Goal: Task Accomplishment & Management: Manage account settings

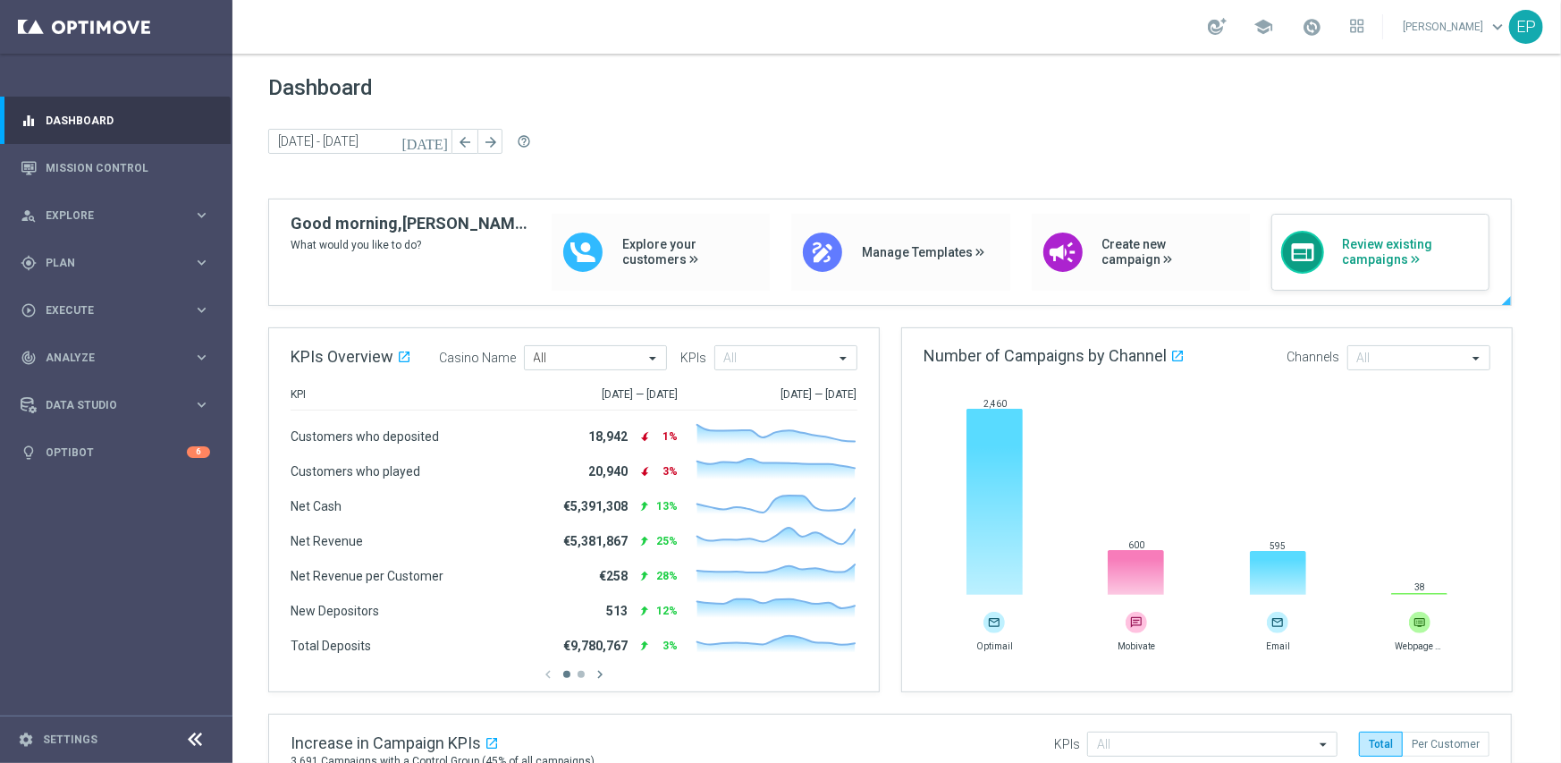
click at [1375, 266] on span "Review existing campaigns" at bounding box center [1411, 252] width 138 height 30
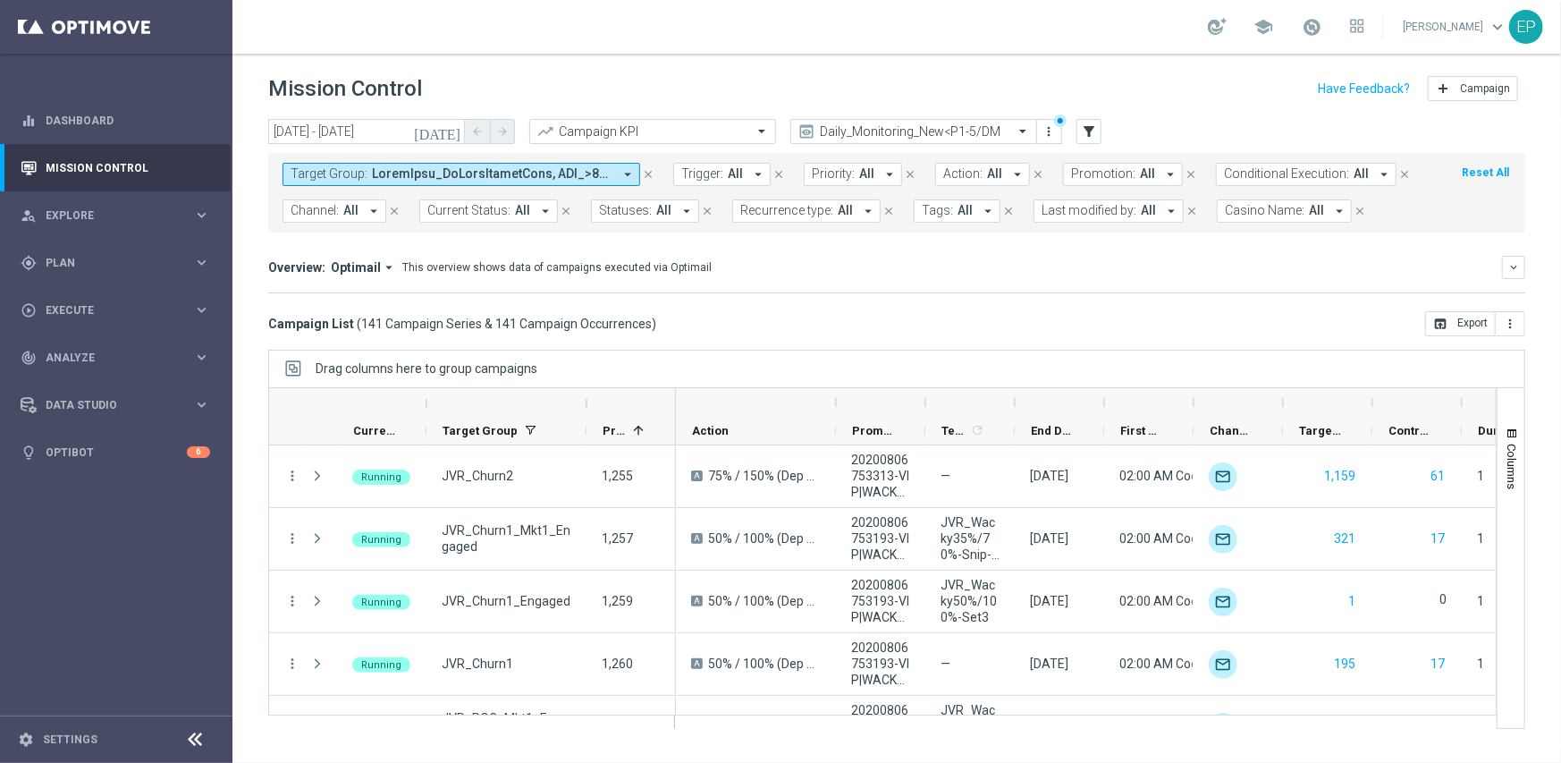
click at [188, 737] on icon at bounding box center [195, 739] width 21 height 21
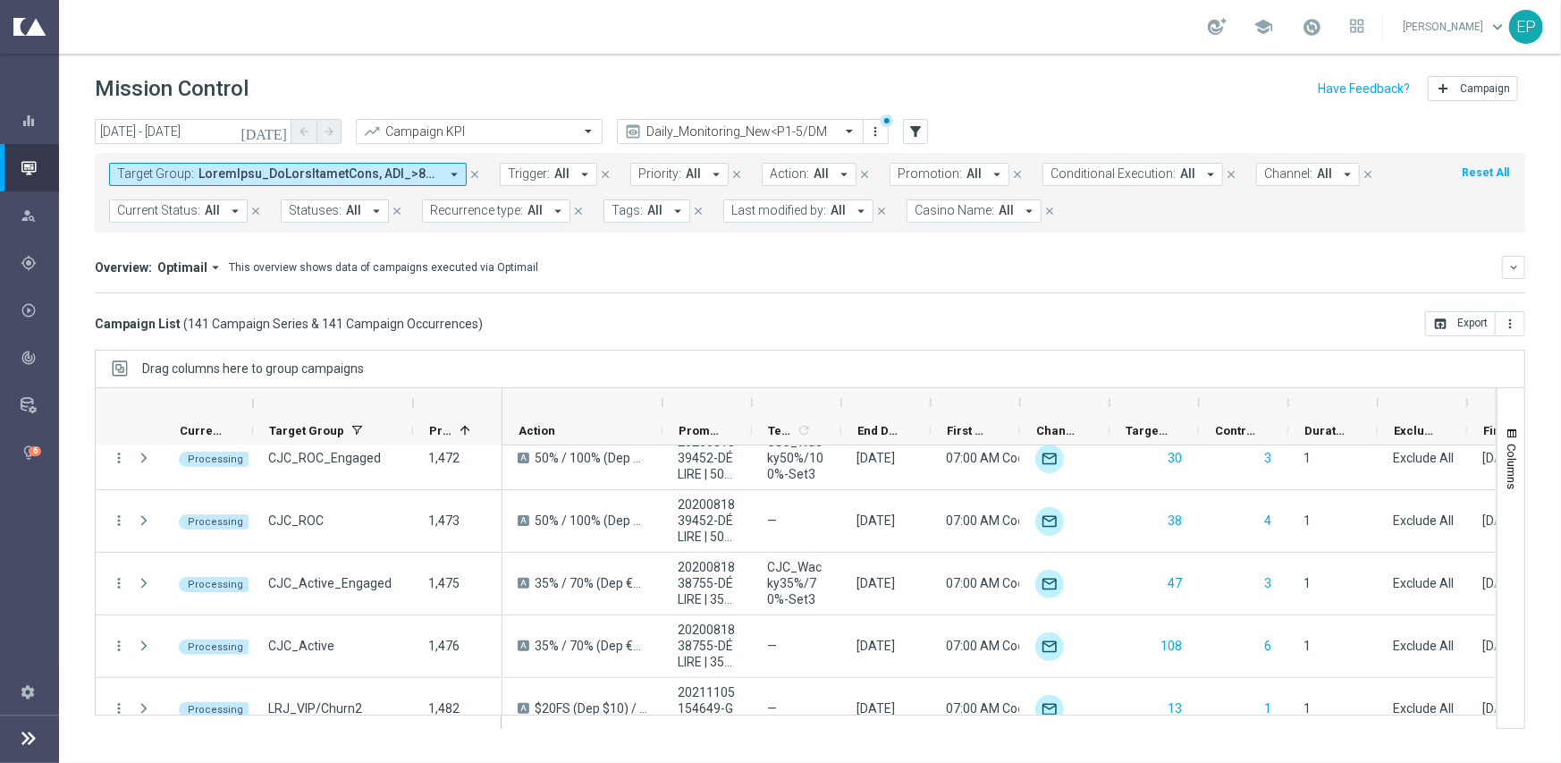
scroll to position [5006, 0]
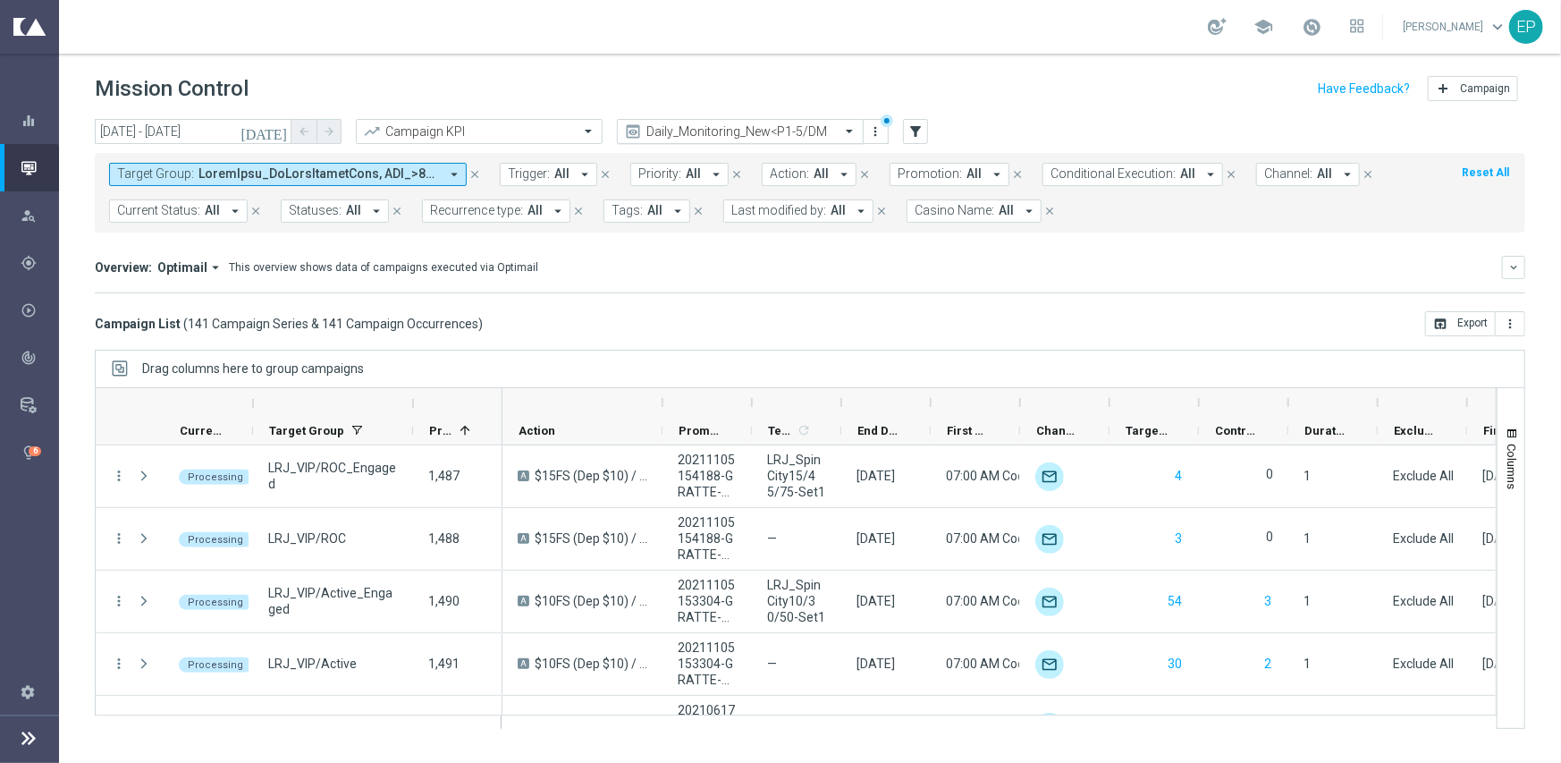
click at [738, 130] on input "text" at bounding box center [722, 131] width 191 height 15
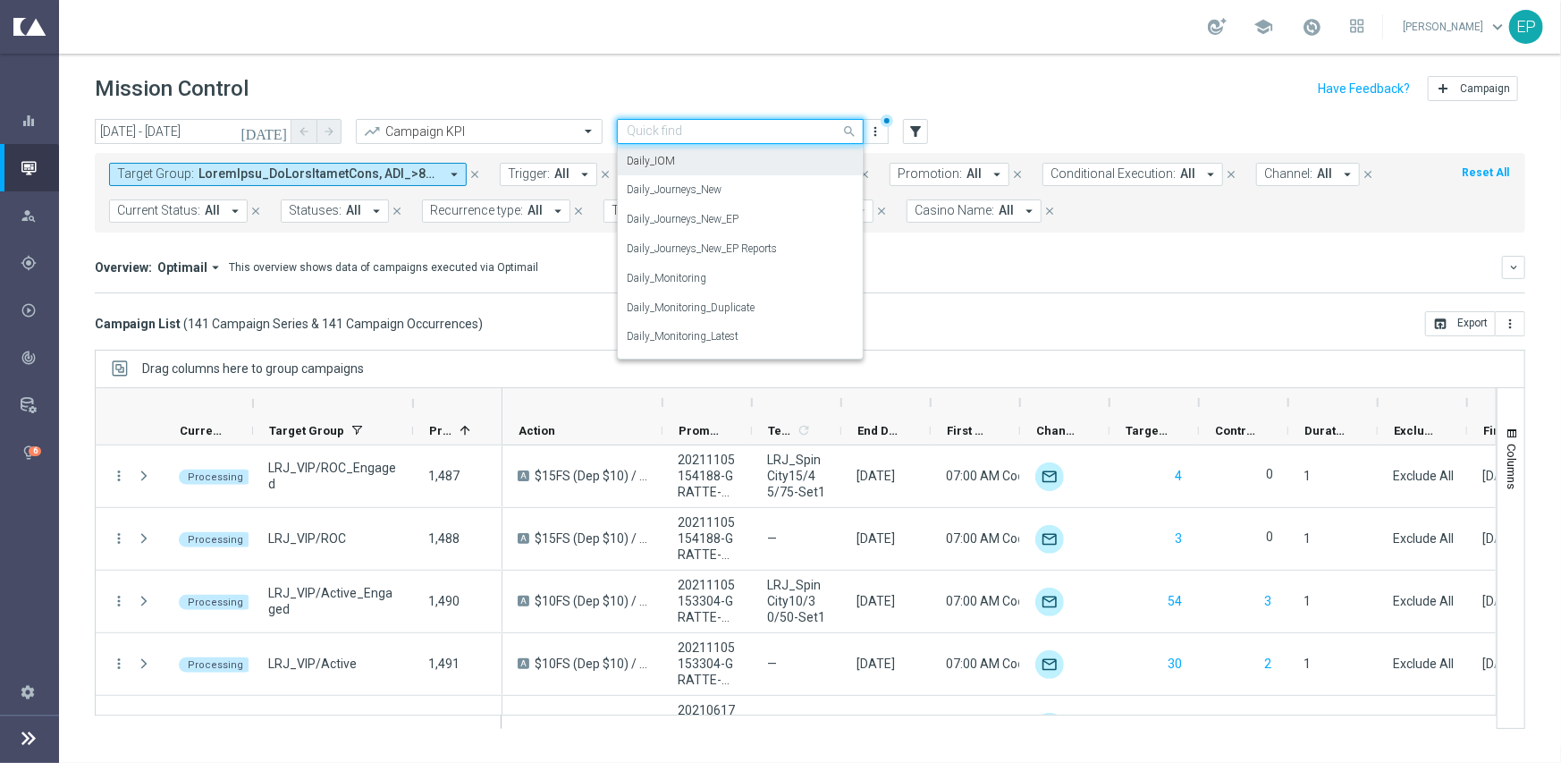
scroll to position [469, 0]
click at [675, 215] on label "Daily_Journeys_New" at bounding box center [674, 218] width 95 height 15
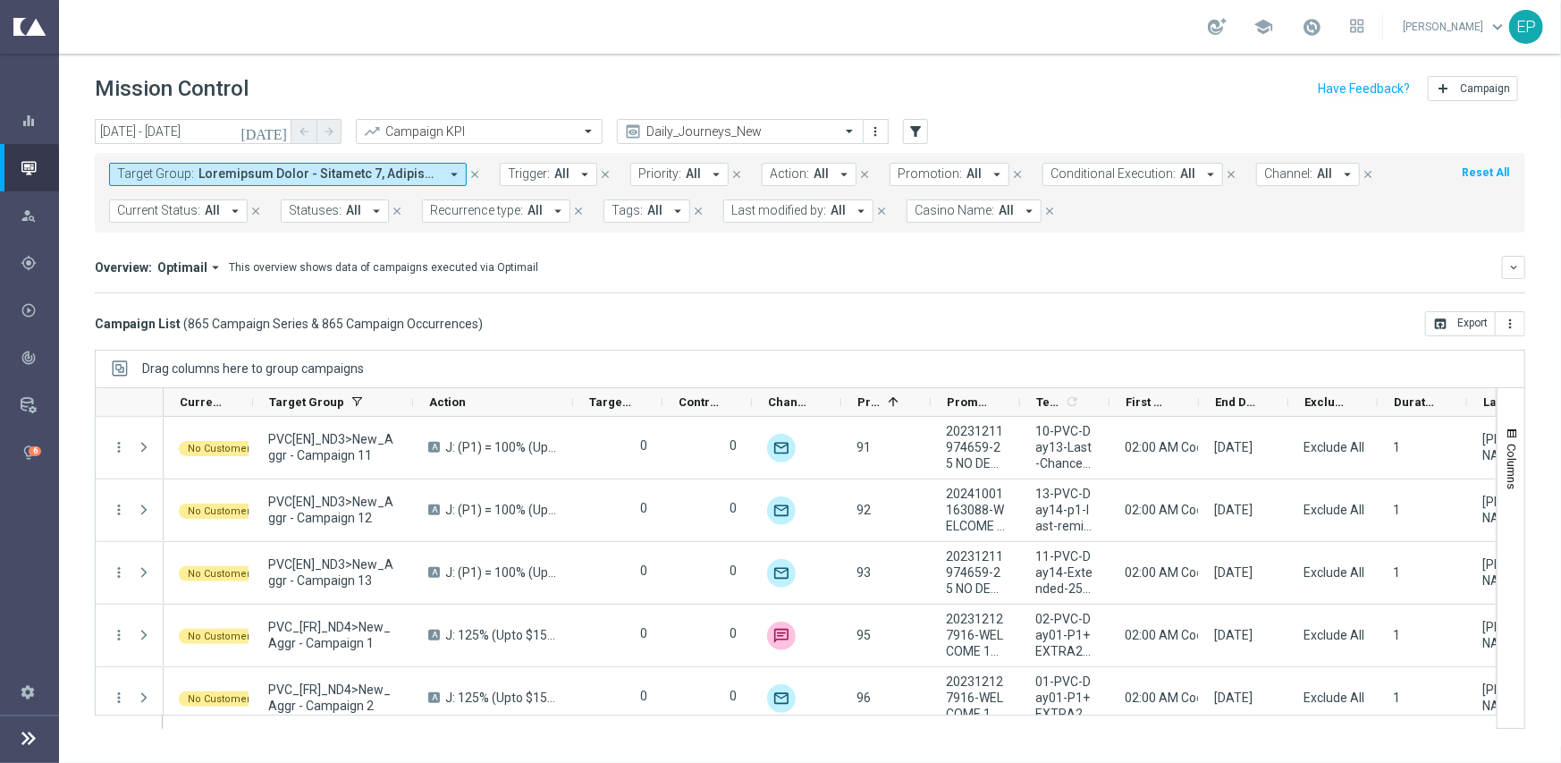
click at [165, 212] on span "Current Status:" at bounding box center [158, 210] width 83 height 15
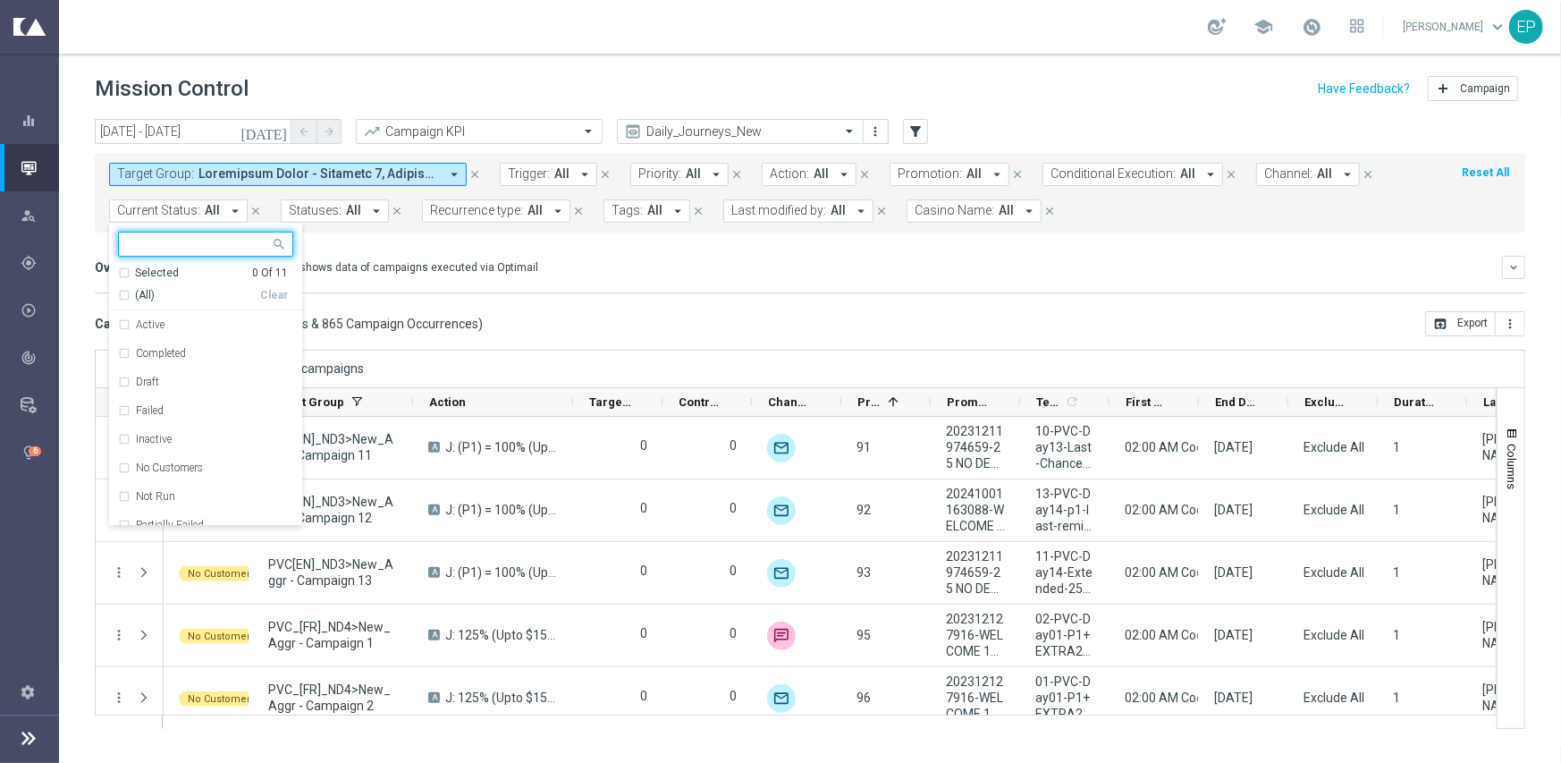
click at [139, 292] on span "(All)" at bounding box center [145, 295] width 20 height 15
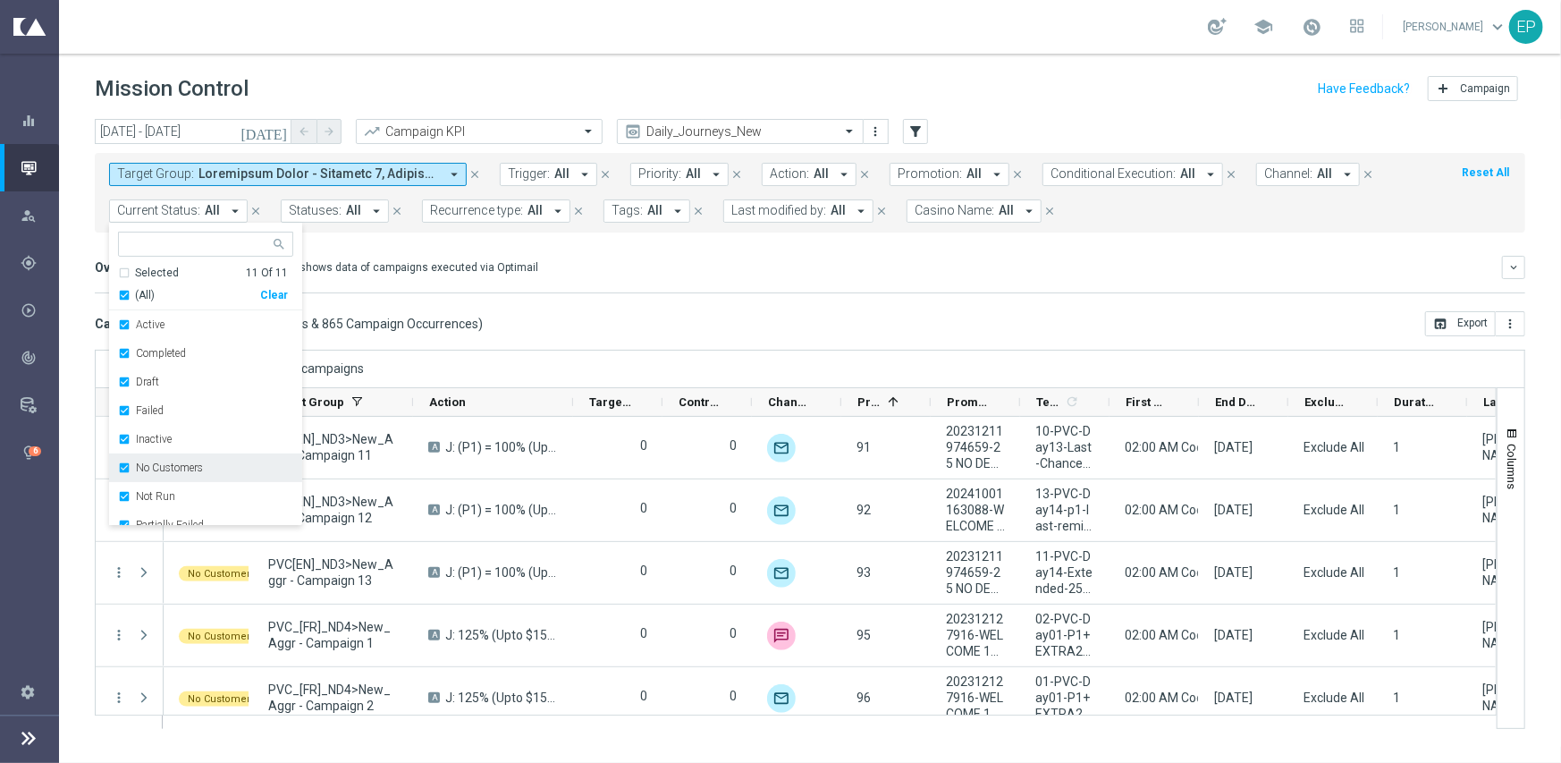
click at [150, 469] on label "No Customers" at bounding box center [169, 467] width 67 height 11
click at [144, 493] on label "Running" at bounding box center [156, 492] width 41 height 11
drag, startPoint x: 583, startPoint y: 318, endPoint x: 865, endPoint y: 287, distance: 284.2
click at [584, 318] on div "Campaign List ( 865 Campaign Series & 865 Campaign Occurrences ) open_in_browse…" at bounding box center [810, 323] width 1430 height 25
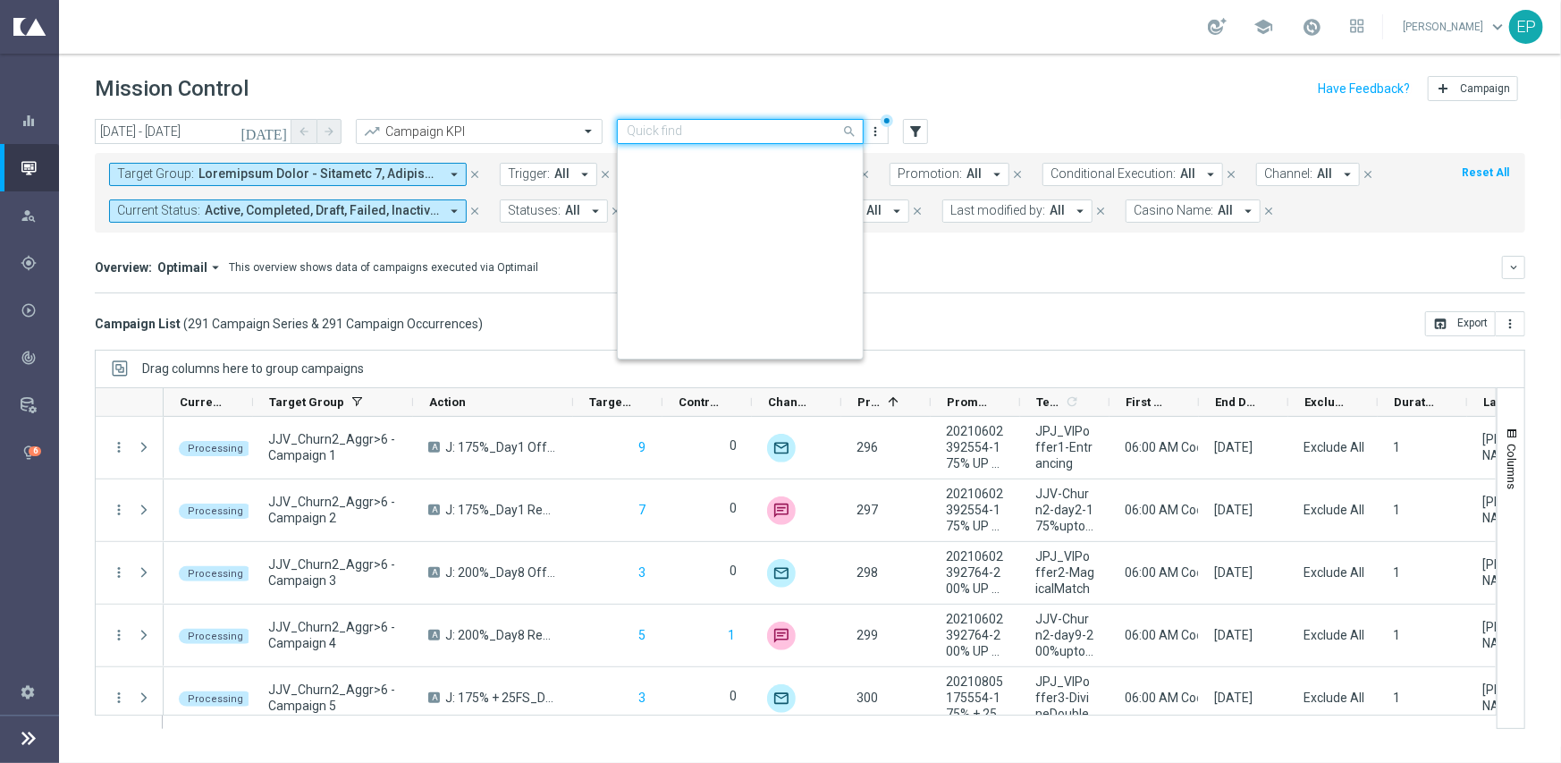
click at [693, 130] on input "text" at bounding box center [722, 131] width 191 height 15
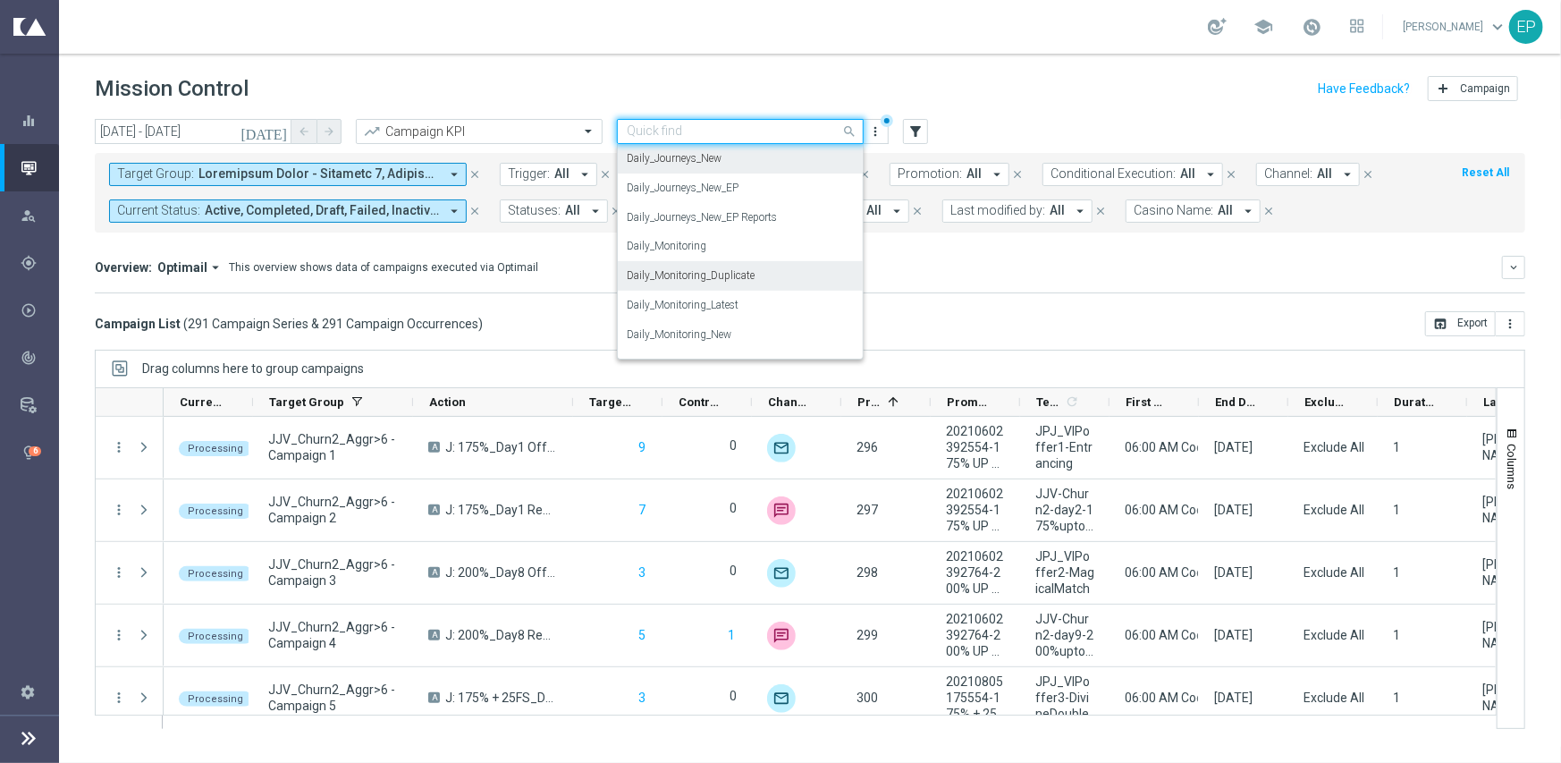
scroll to position [620, 0]
drag, startPoint x: 763, startPoint y: 268, endPoint x: 736, endPoint y: 248, distance: 33.8
click at [763, 268] on label "Daily_Monitoring_New<P1-5/DM" at bounding box center [704, 274] width 154 height 15
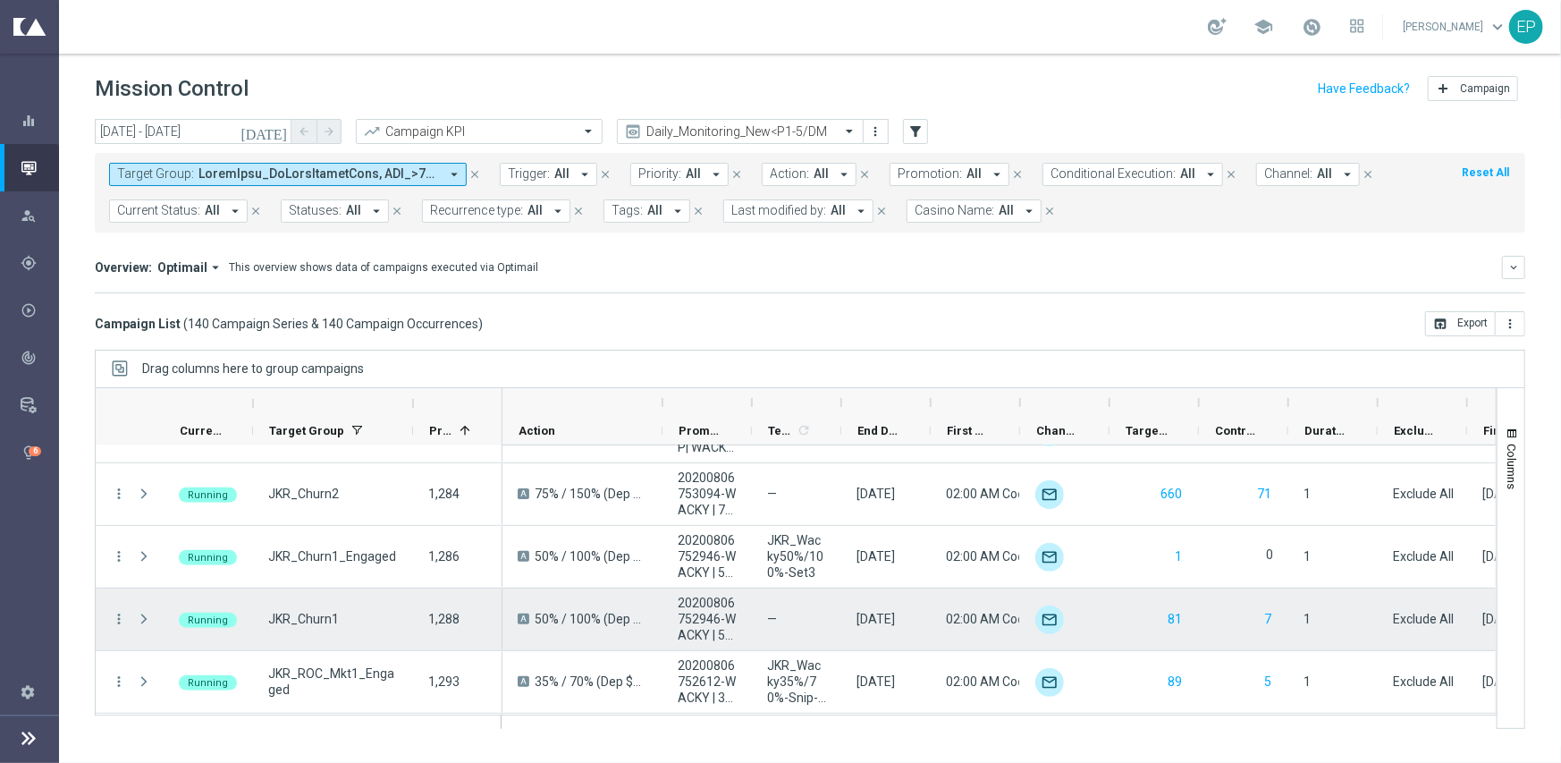
scroll to position [626, 0]
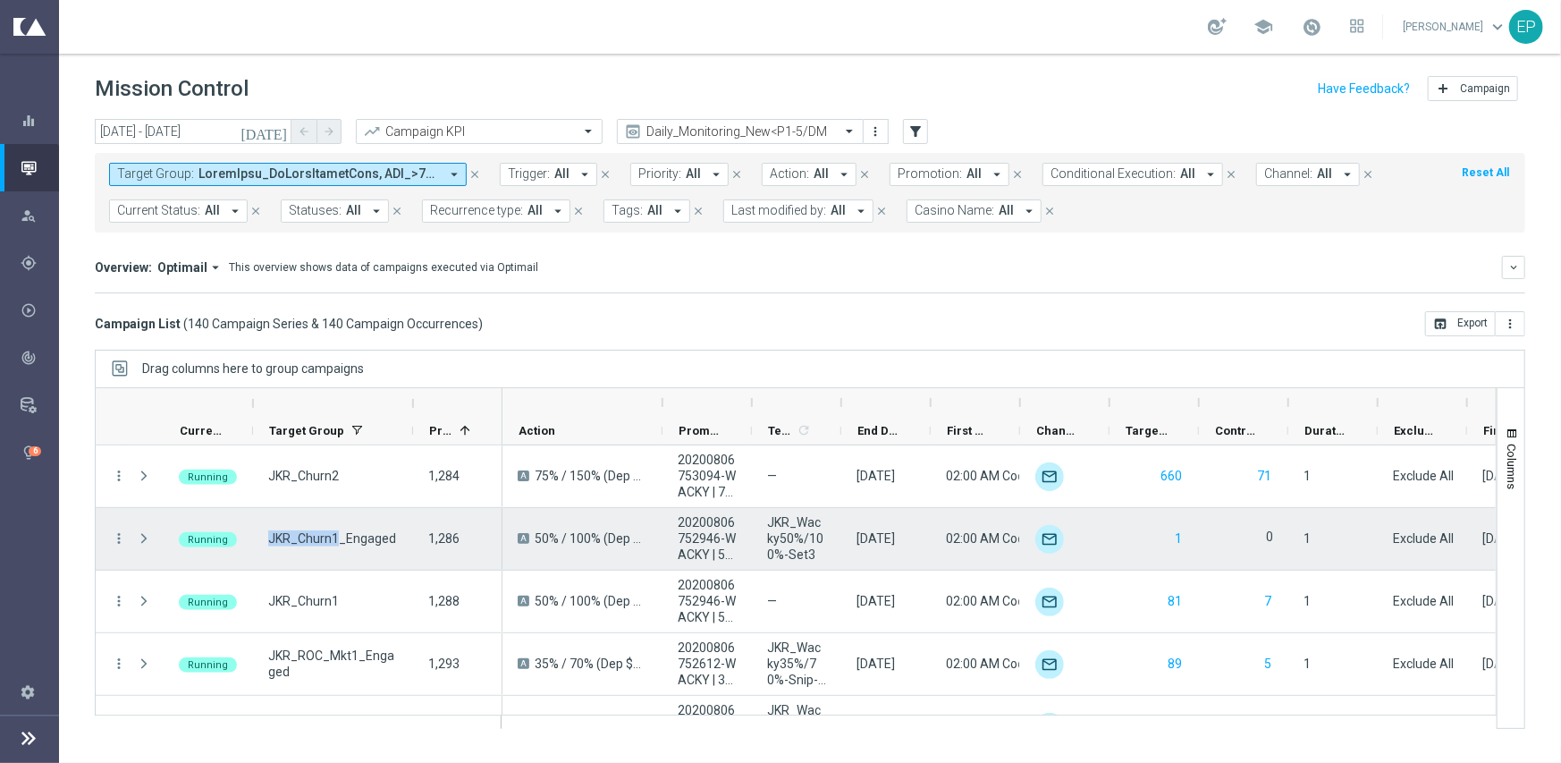
drag, startPoint x: 268, startPoint y: 540, endPoint x: 339, endPoint y: 543, distance: 70.7
click at [339, 543] on span "JKR_Churn1_Engaged" at bounding box center [332, 538] width 128 height 16
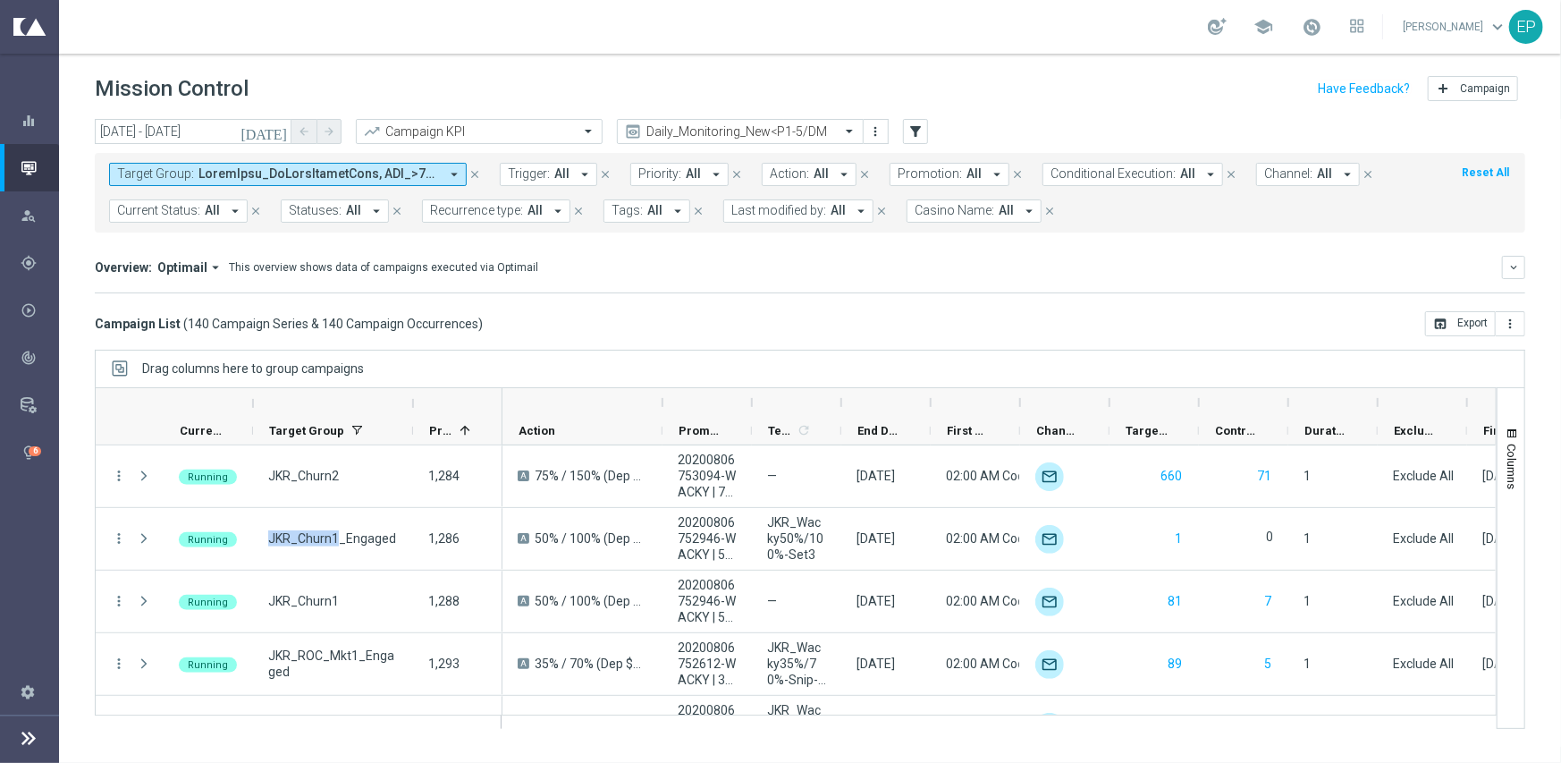
click at [219, 172] on span at bounding box center [318, 173] width 240 height 15
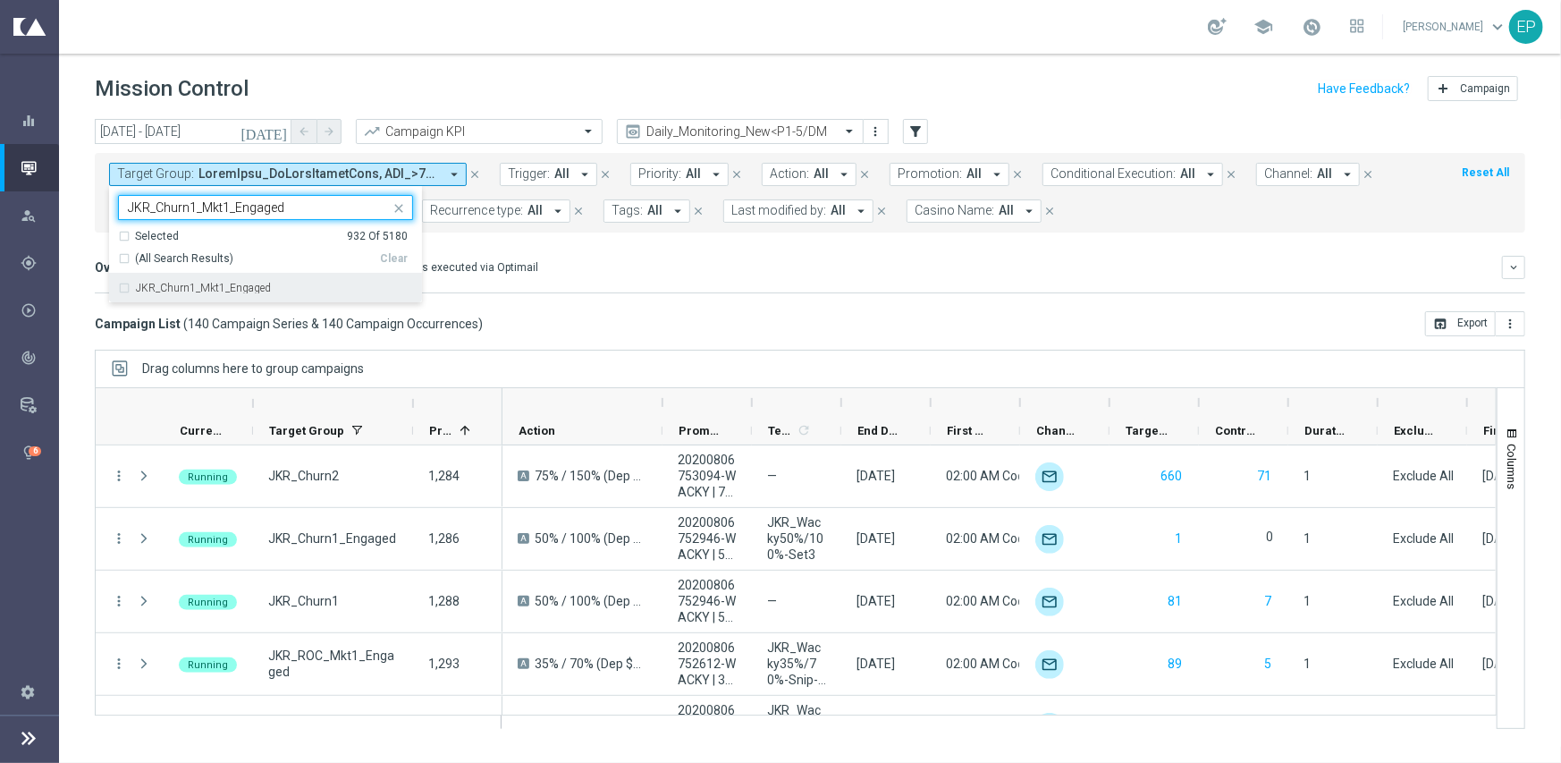
click at [185, 282] on label "JKR_Churn1_Mkt1_Engaged" at bounding box center [203, 287] width 135 height 11
type input "JKR_Churn1_Mkt1_Engaged"
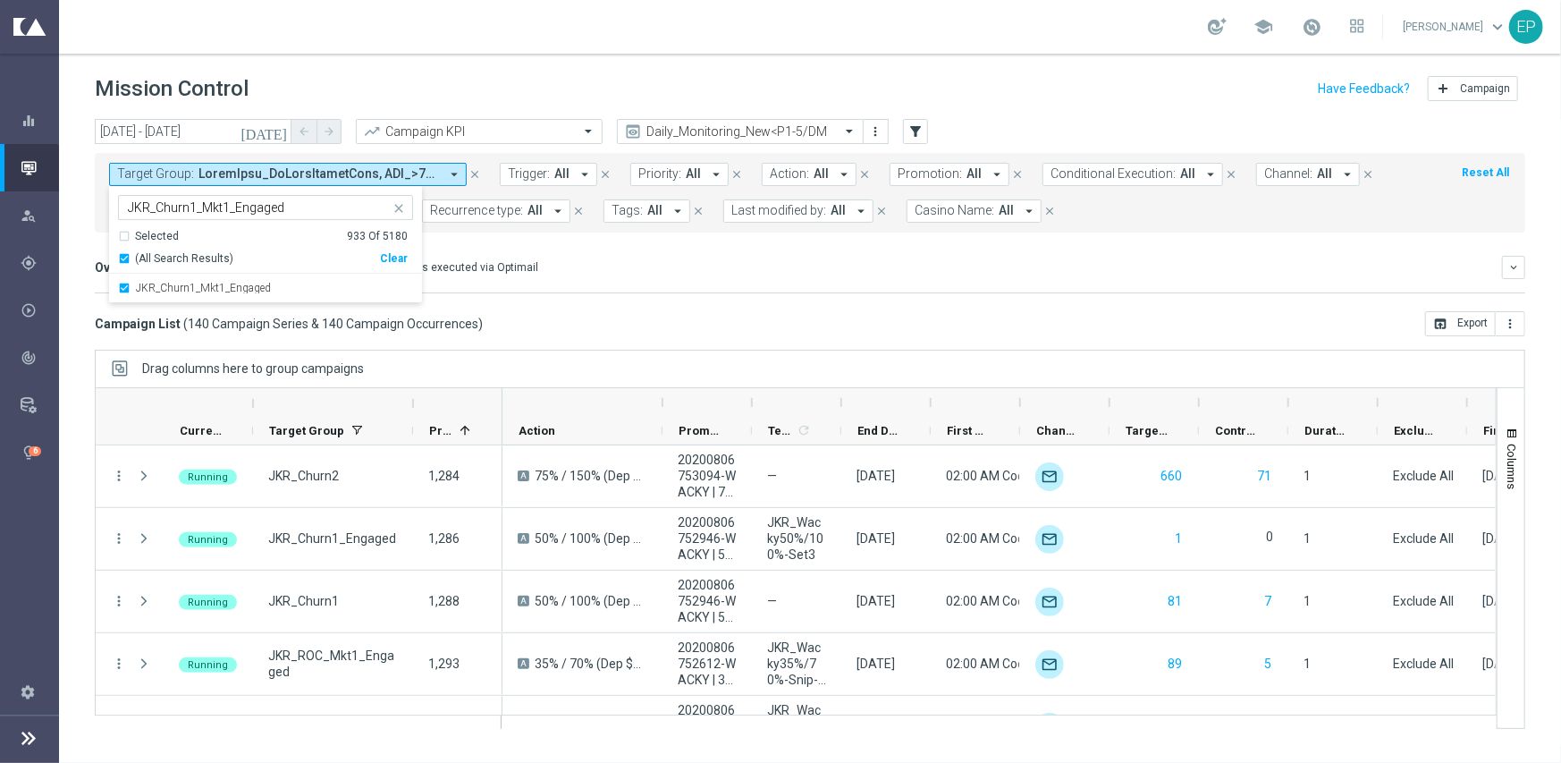
click at [653, 292] on mini-dashboard "Overview: Optimail arrow_drop_down This overview shows data of campaigns execut…" at bounding box center [810, 271] width 1430 height 79
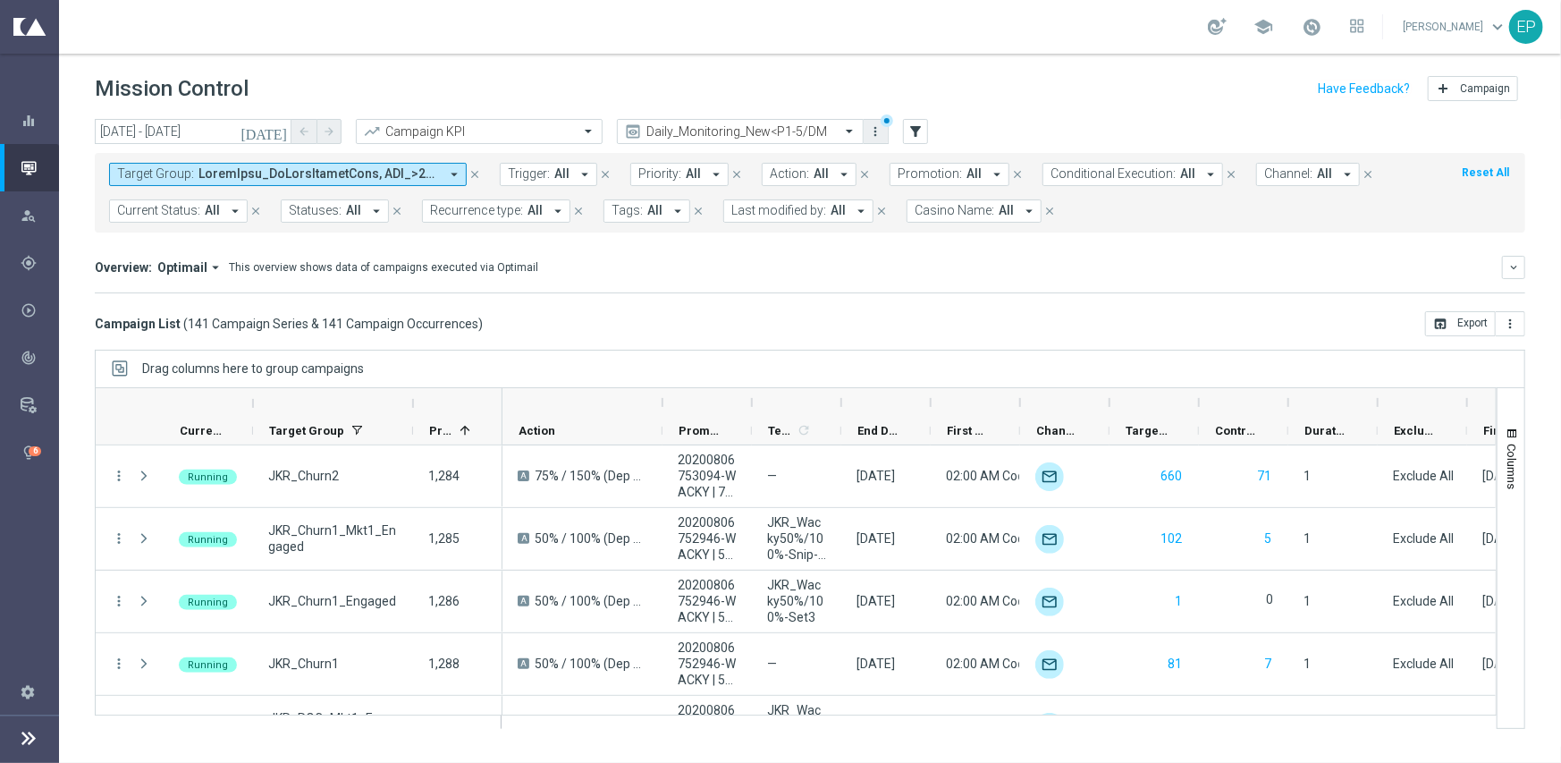
click at [881, 127] on icon "more_vert" at bounding box center [876, 131] width 14 height 14
click at [905, 163] on div "Save view" at bounding box center [970, 163] width 162 height 13
click at [1012, 298] on mini-dashboard "Overview: Optimail arrow_drop_down This overview shows data of campaigns execut…" at bounding box center [810, 271] width 1430 height 79
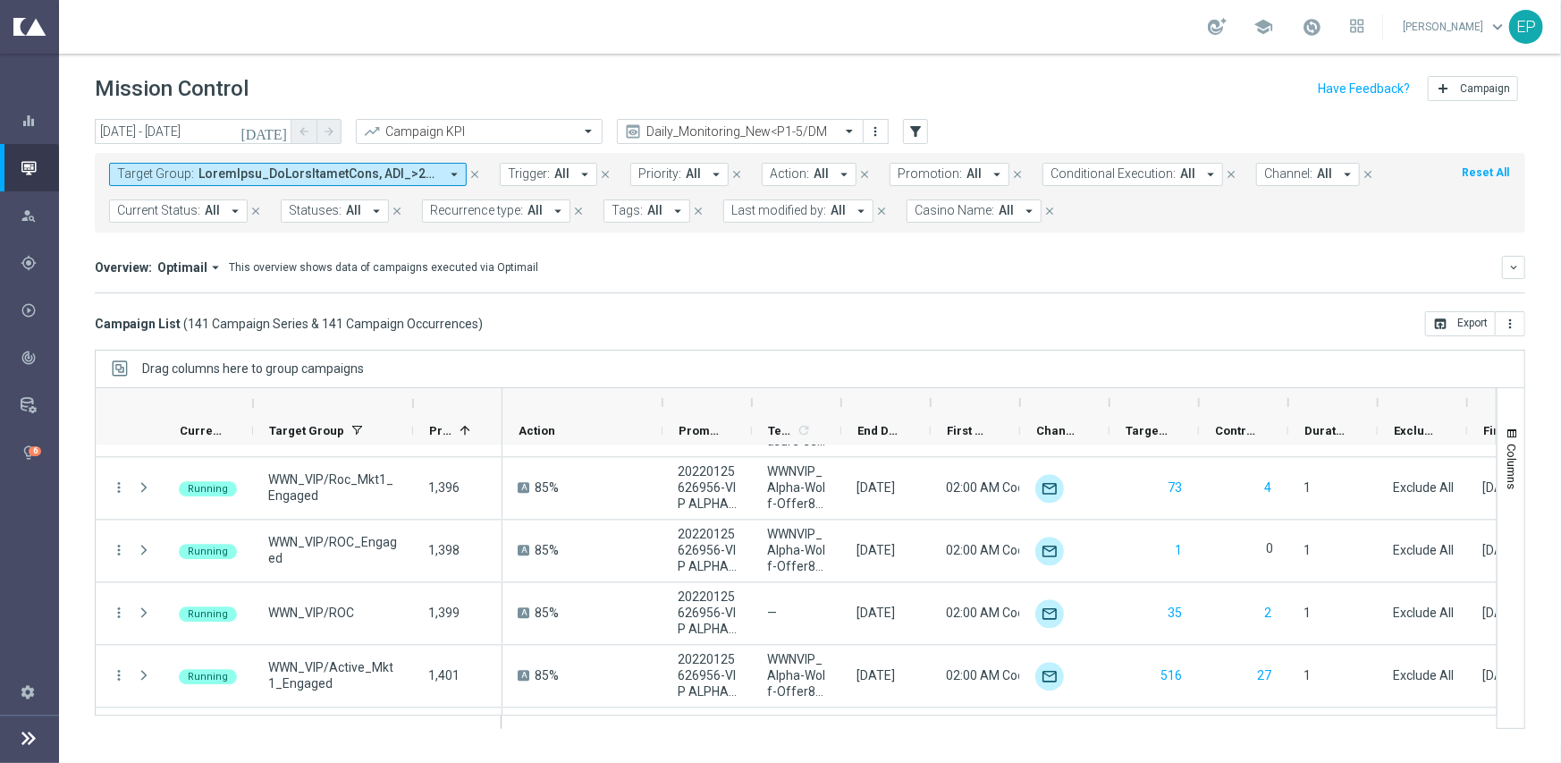
scroll to position [2753, 0]
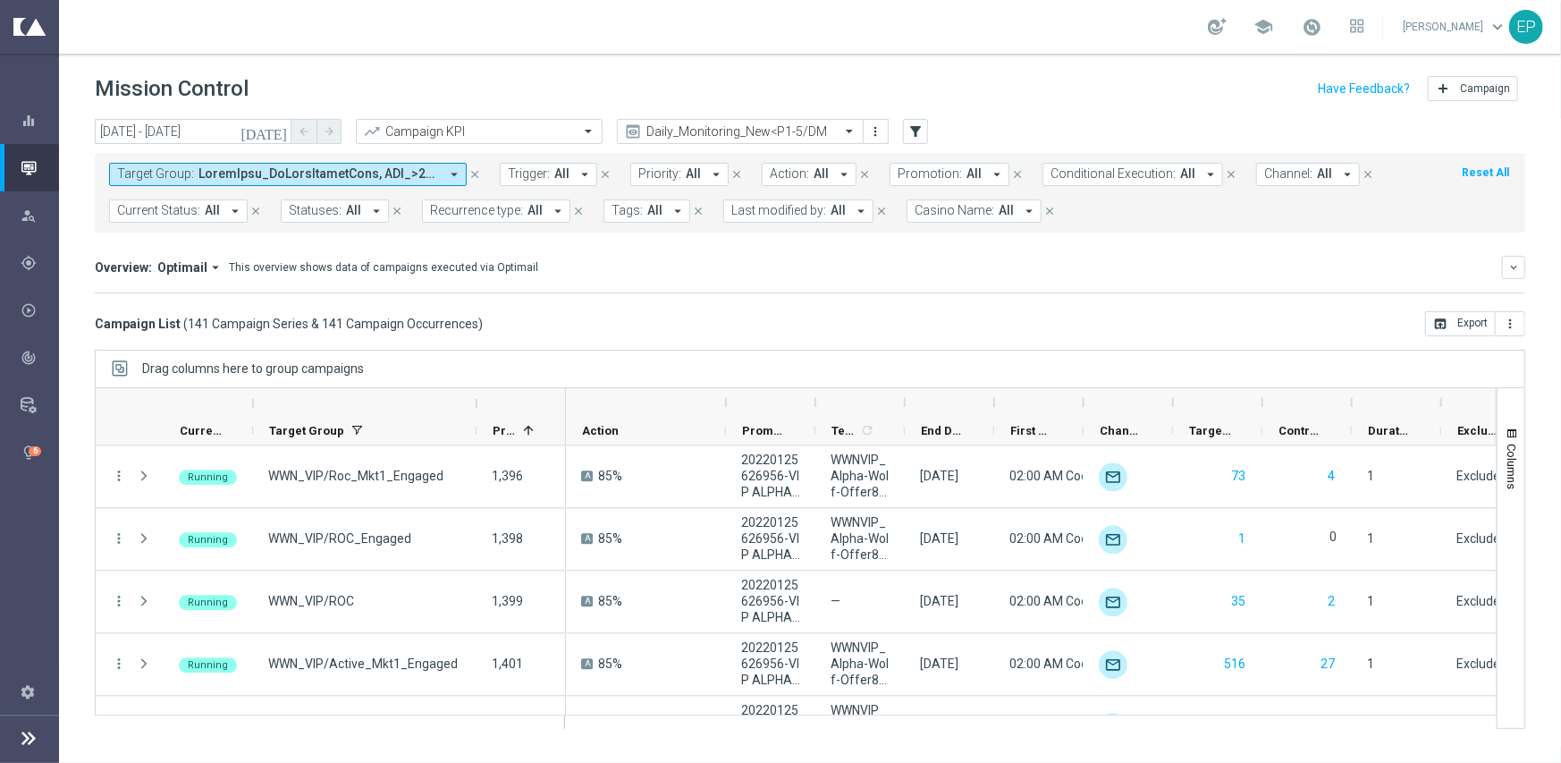
drag, startPoint x: 410, startPoint y: 398, endPoint x: 474, endPoint y: 401, distance: 63.6
click at [474, 401] on div at bounding box center [476, 403] width 7 height 29
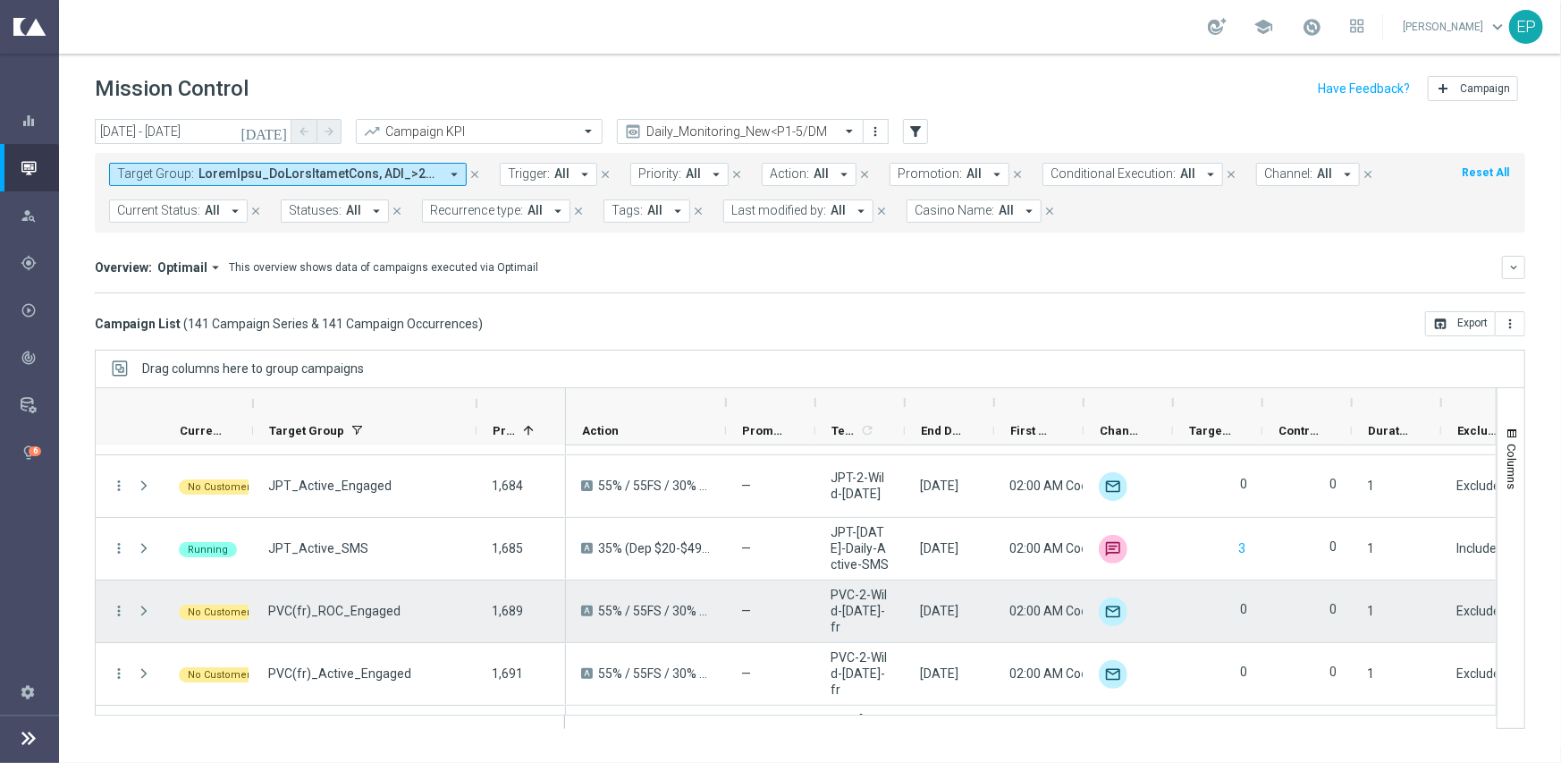
scroll to position [8553, 0]
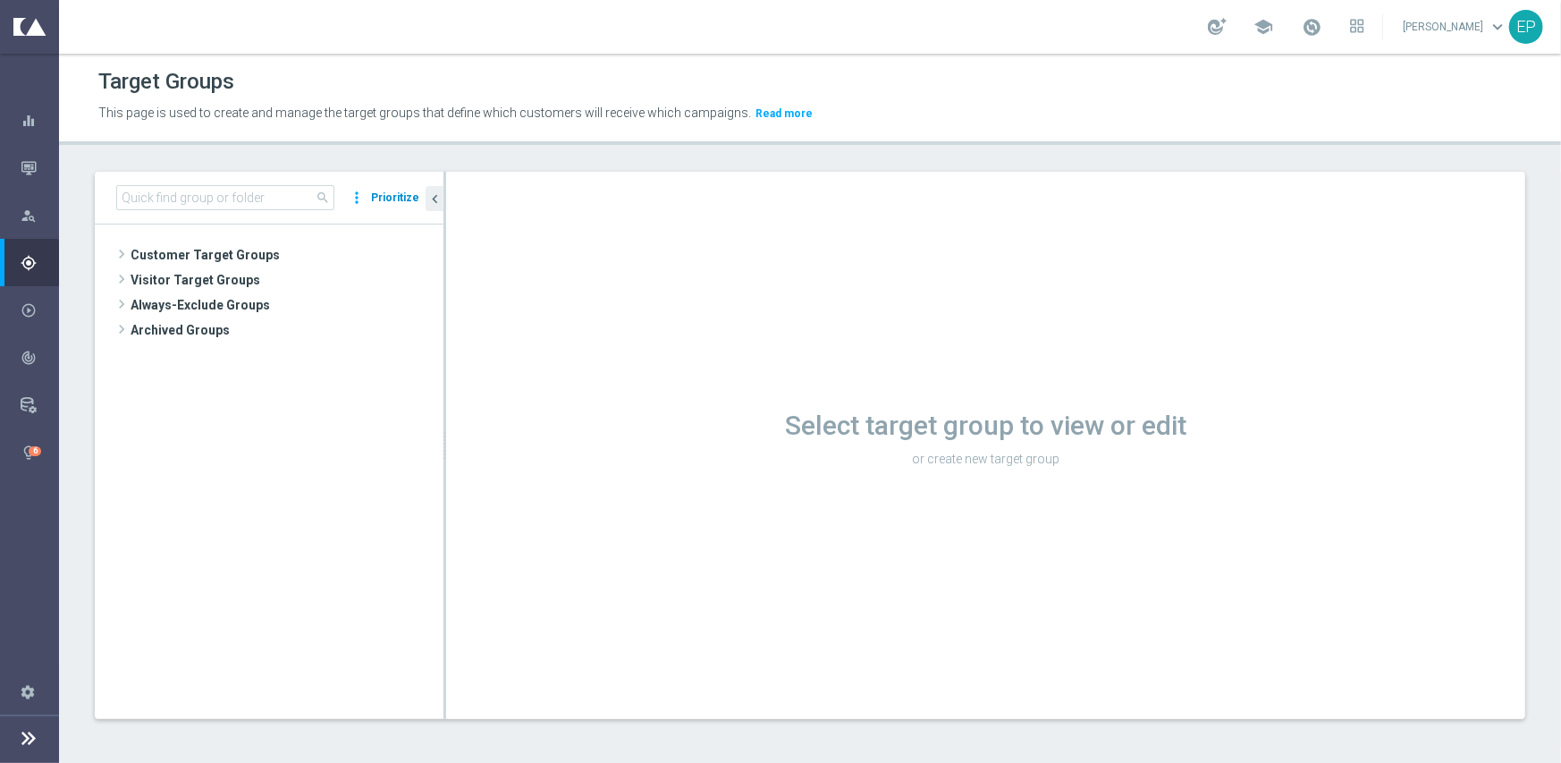
click at [401, 195] on button "Prioritize" at bounding box center [395, 198] width 54 height 24
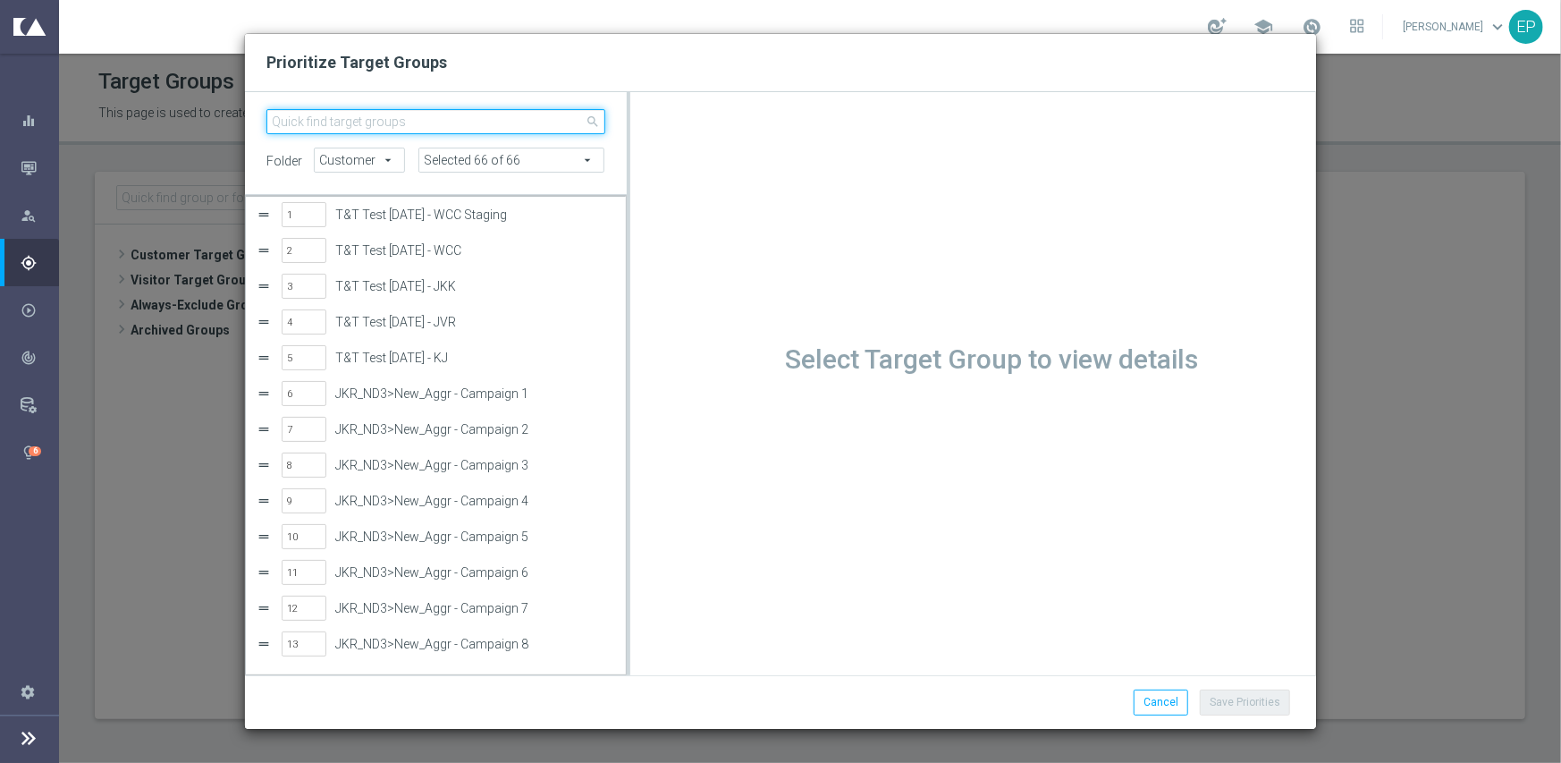
click at [426, 127] on input "search" at bounding box center [435, 121] width 339 height 25
paste input "JKR_Churn1_Engaged"
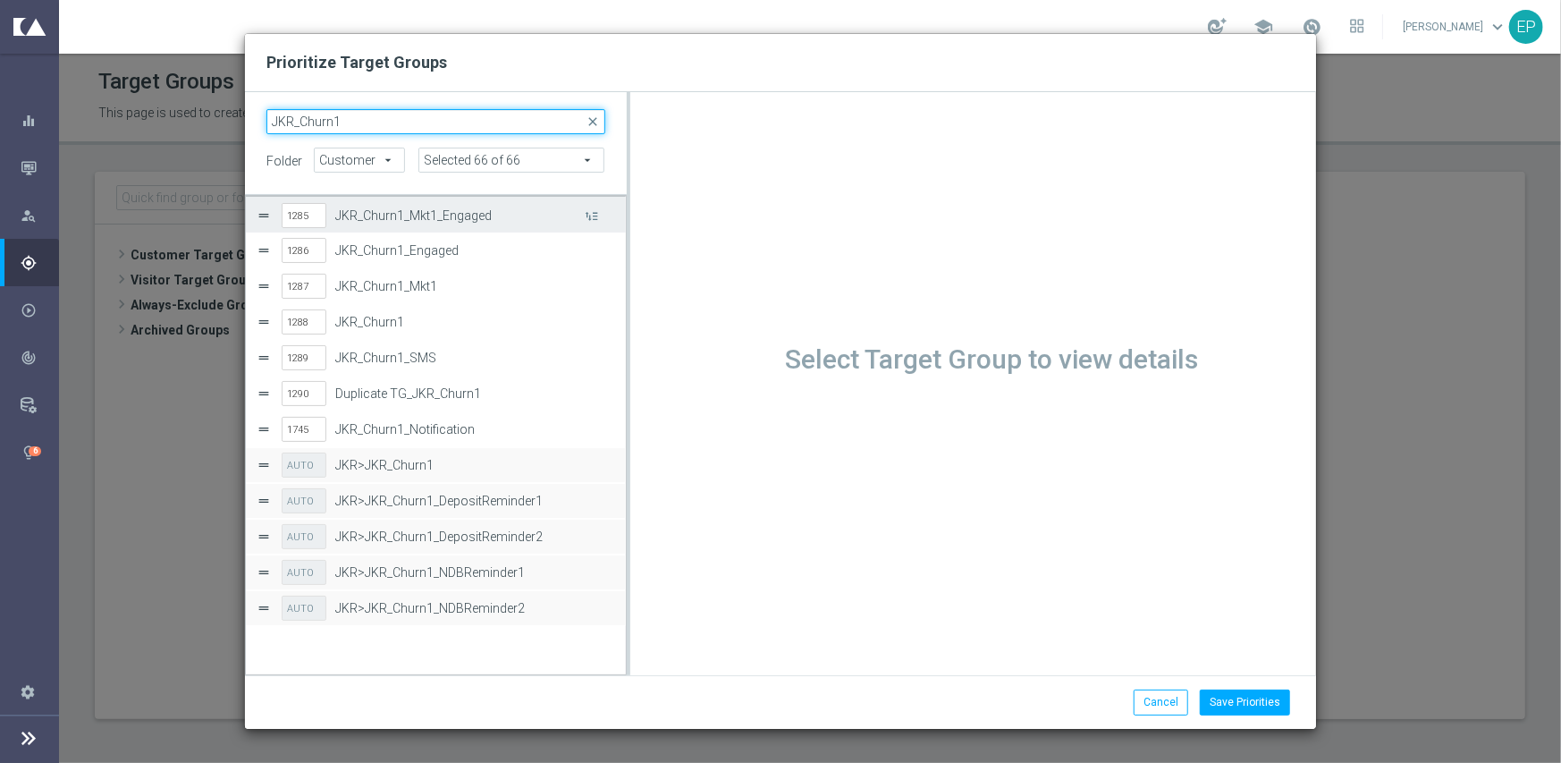
type input "JKR_Churn1"
click at [443, 218] on label "JKR_Churn1_Mkt1_Engaged" at bounding box center [458, 215] width 246 height 15
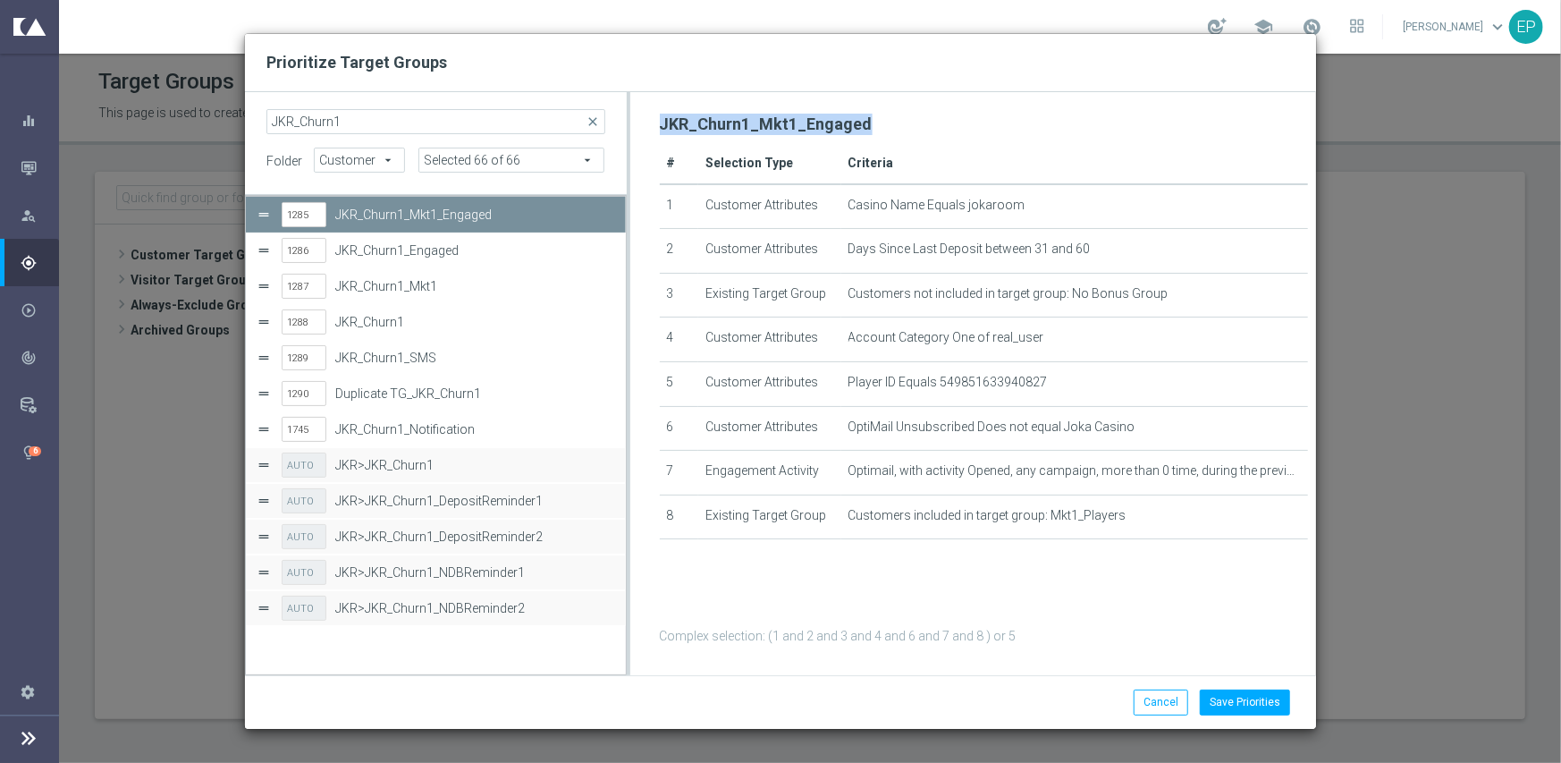
drag, startPoint x: 653, startPoint y: 122, endPoint x: 858, endPoint y: 133, distance: 205.9
click at [858, 133] on div "JKR_Churn1_Mkt1_Engaged # Selection Type Criteria 1 Customer Attributes Casino …" at bounding box center [984, 378] width 665 height 539
copy h2 "JKR_Churn1_Mkt1_Engaged"
click at [1158, 704] on button "Cancel" at bounding box center [1161, 701] width 55 height 25
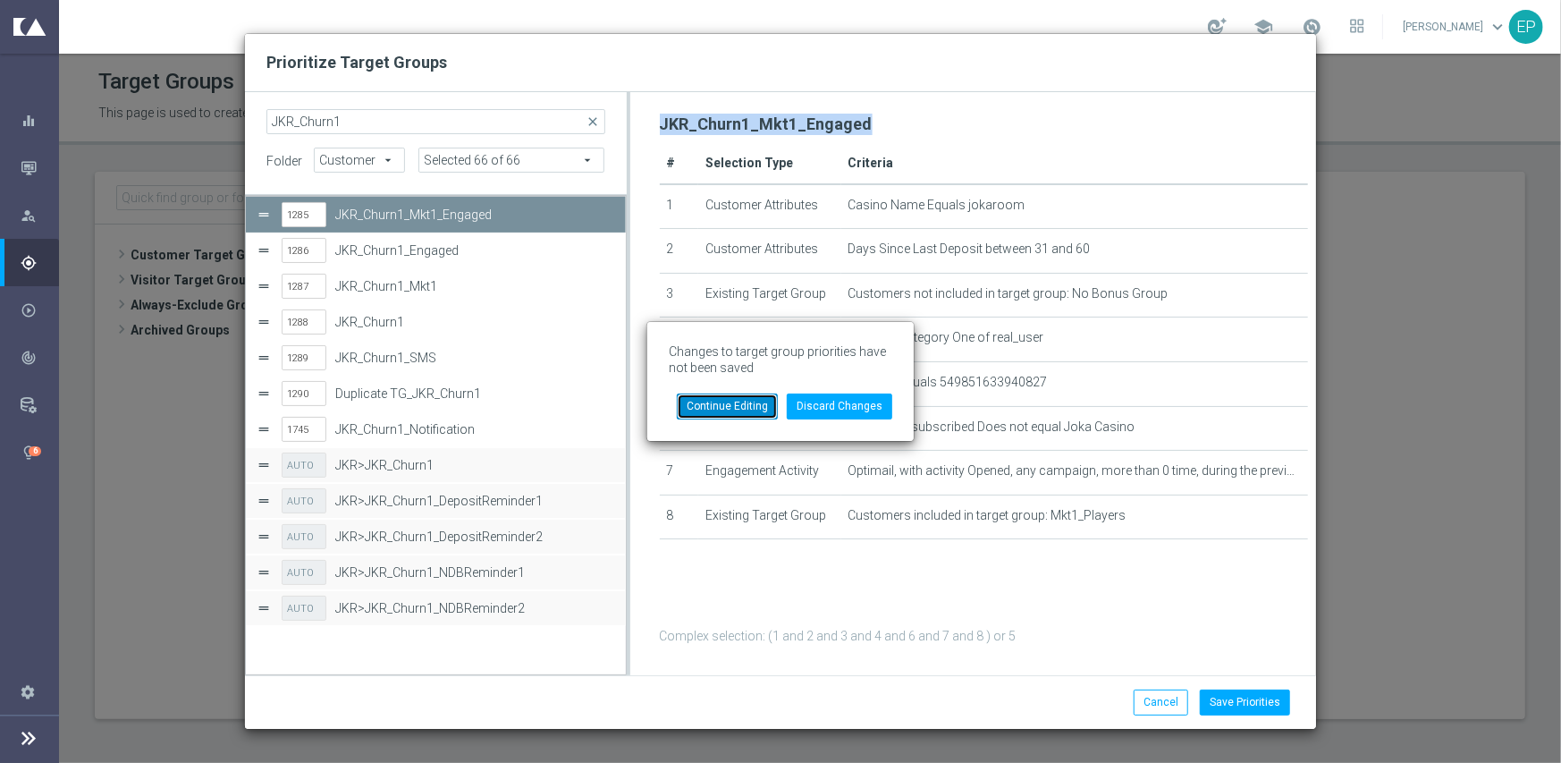
click at [726, 410] on button "Continue Editing" at bounding box center [727, 405] width 101 height 25
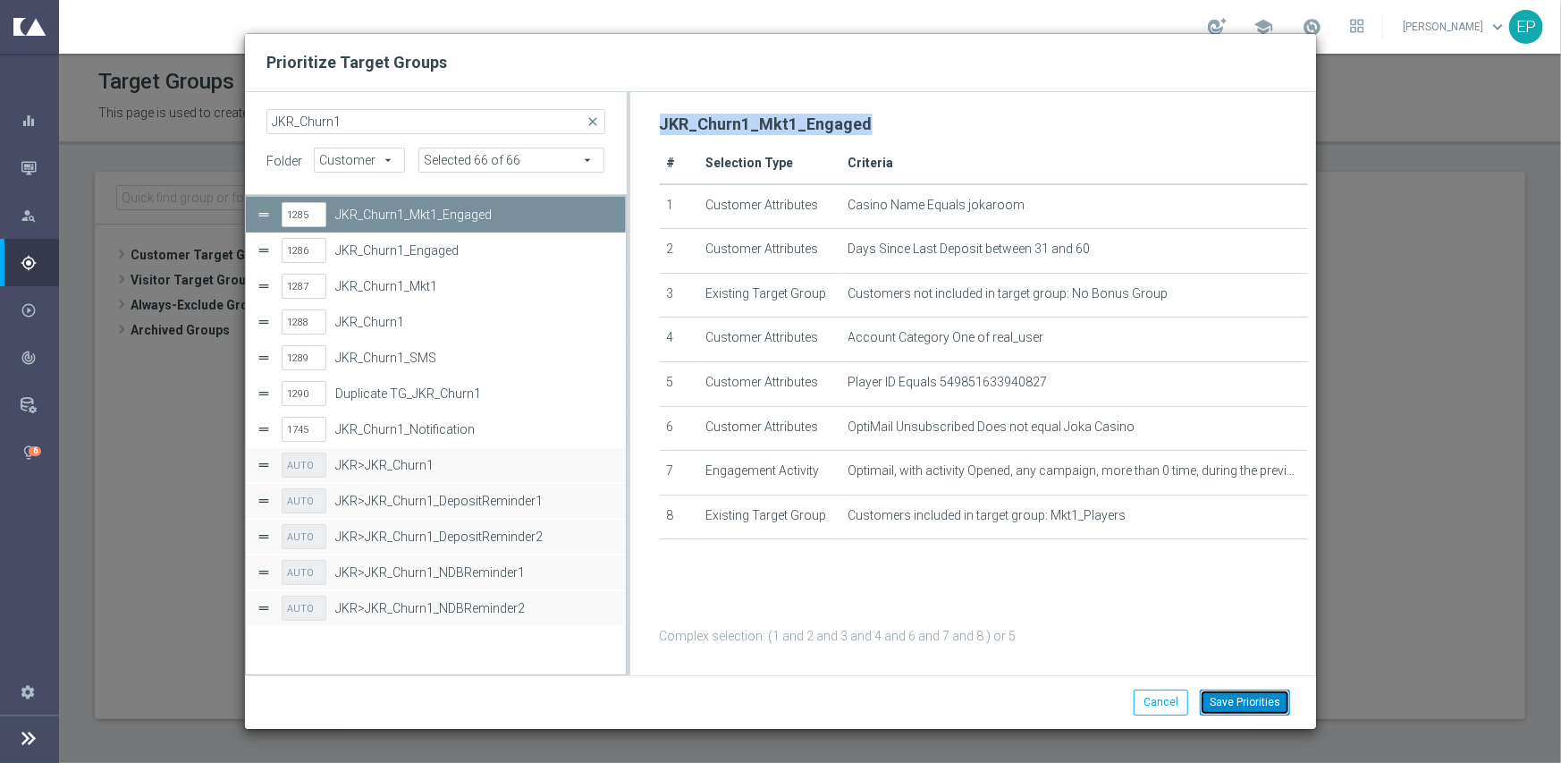
click at [1240, 692] on button "Save Priorities" at bounding box center [1245, 701] width 90 height 25
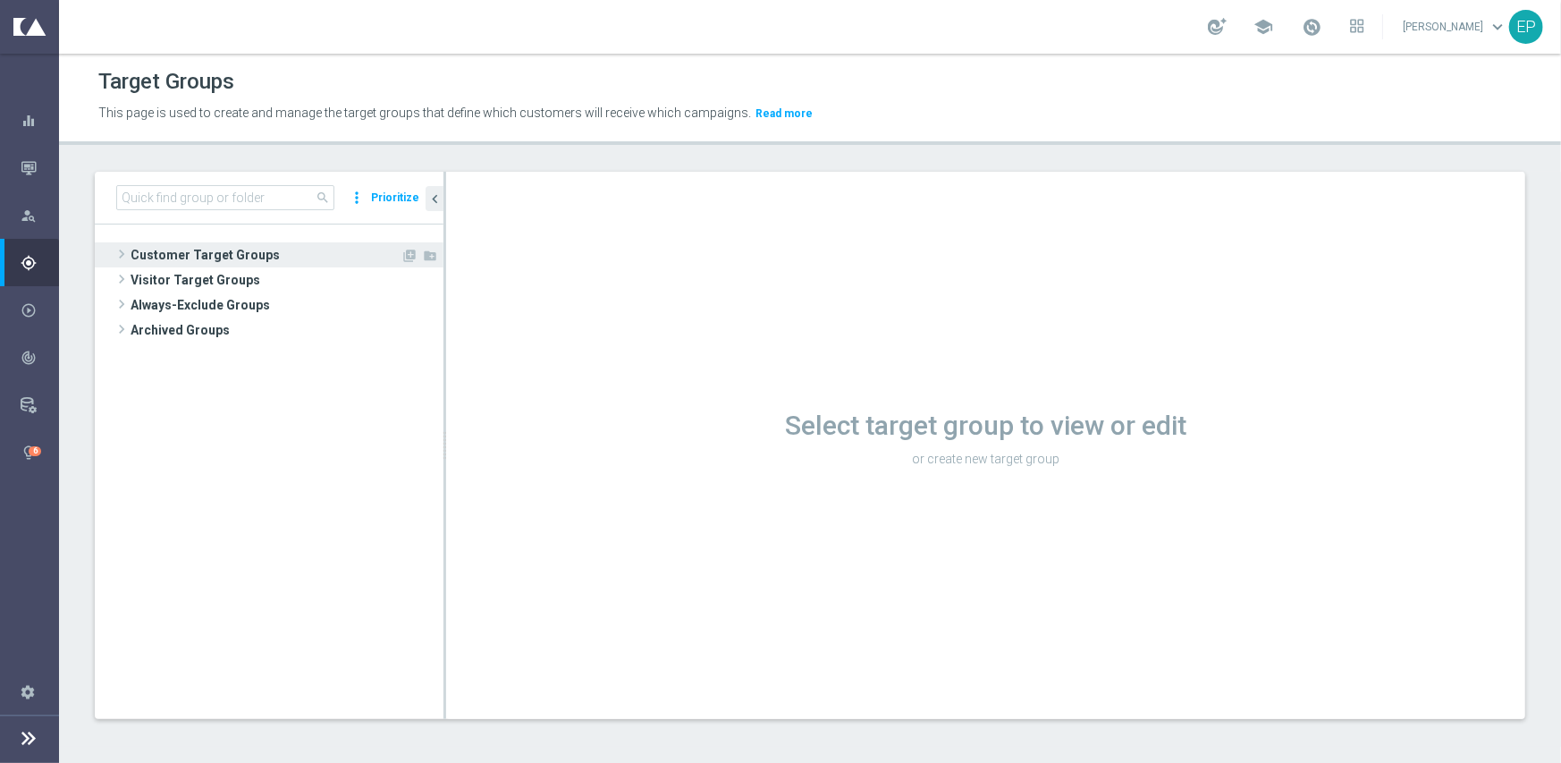
click at [215, 247] on span "Customer Target Groups" at bounding box center [266, 254] width 270 height 25
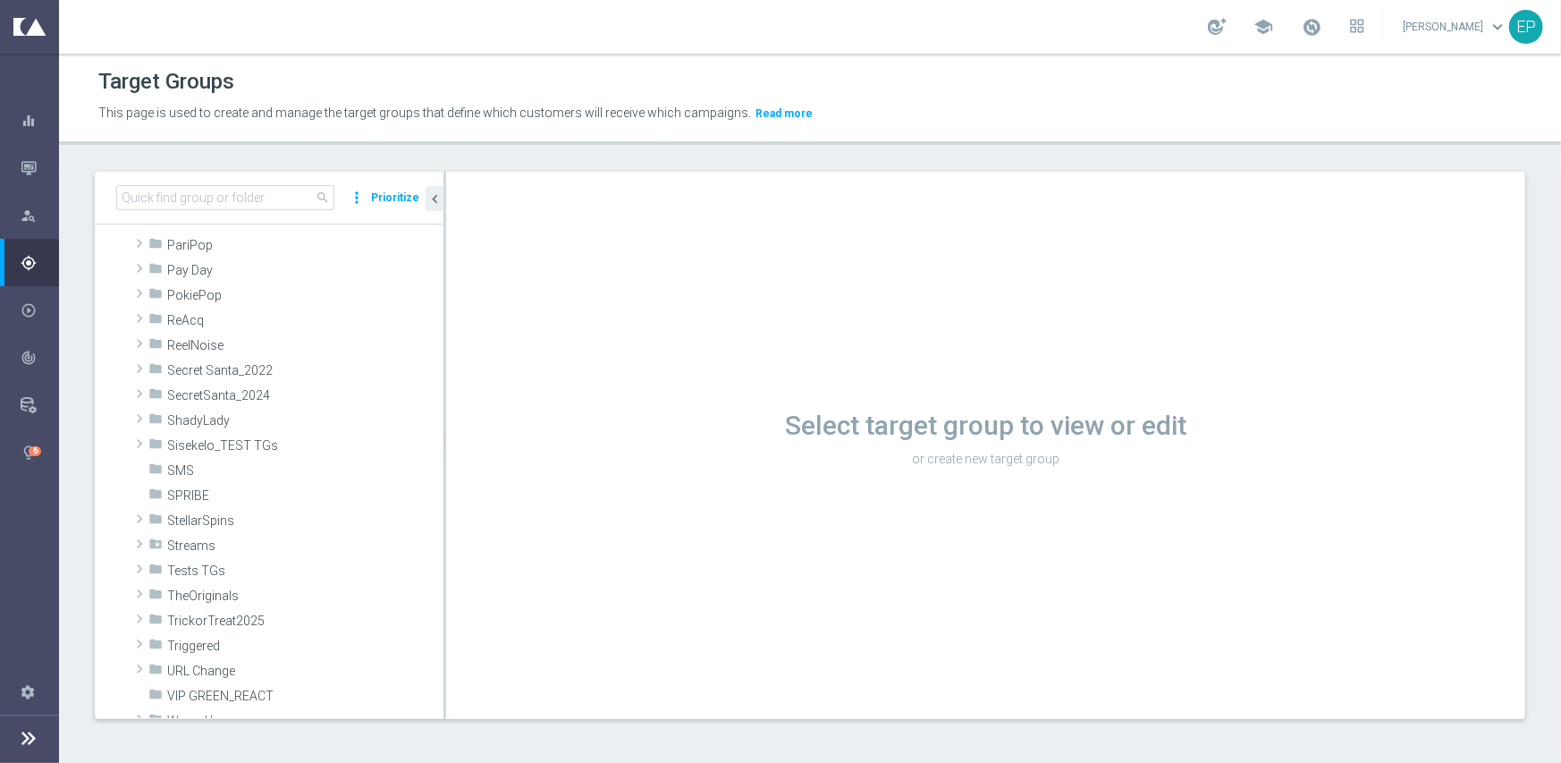
scroll to position [1073, 0]
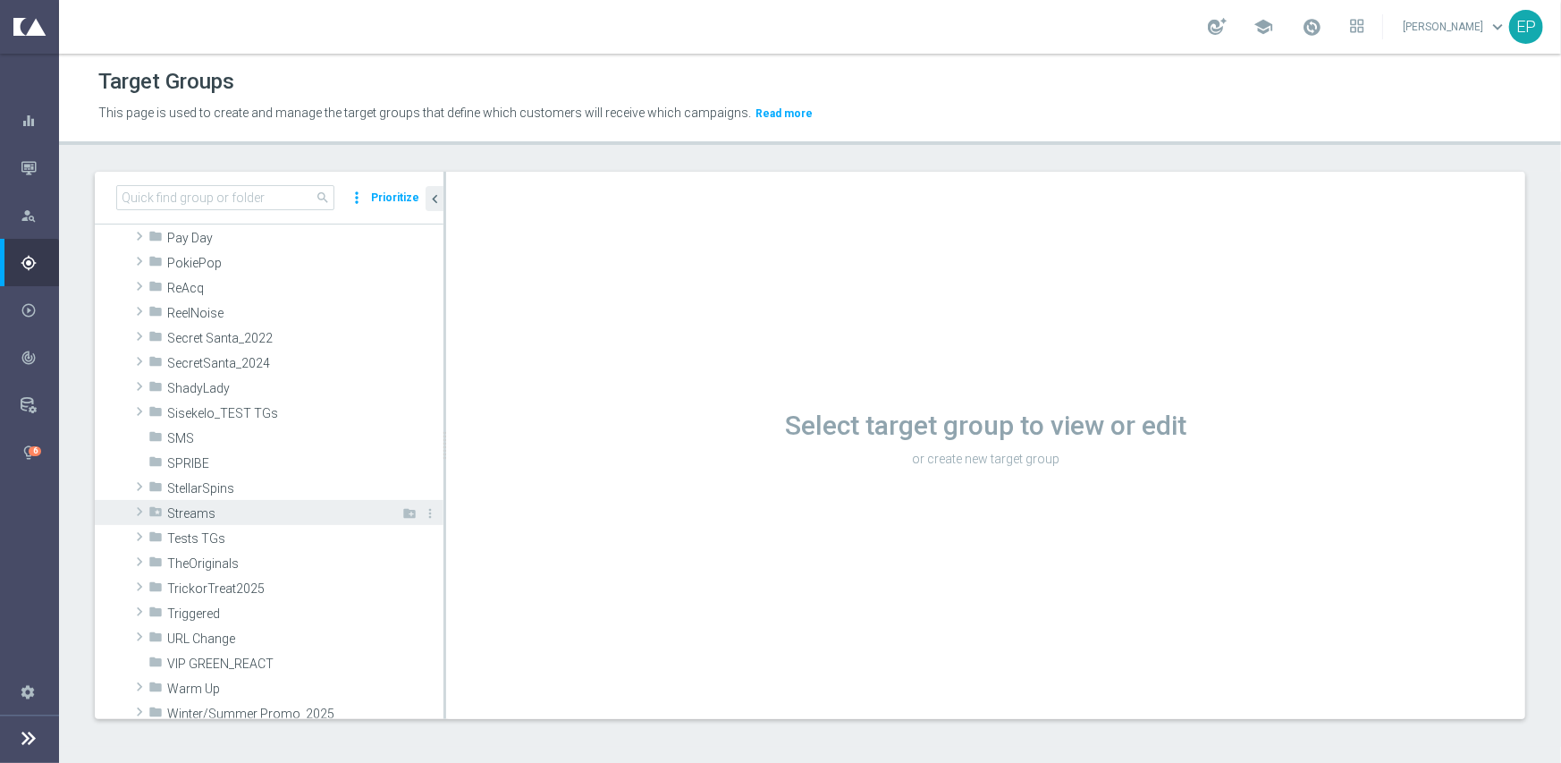
click at [210, 507] on span "Streams" at bounding box center [264, 513] width 194 height 15
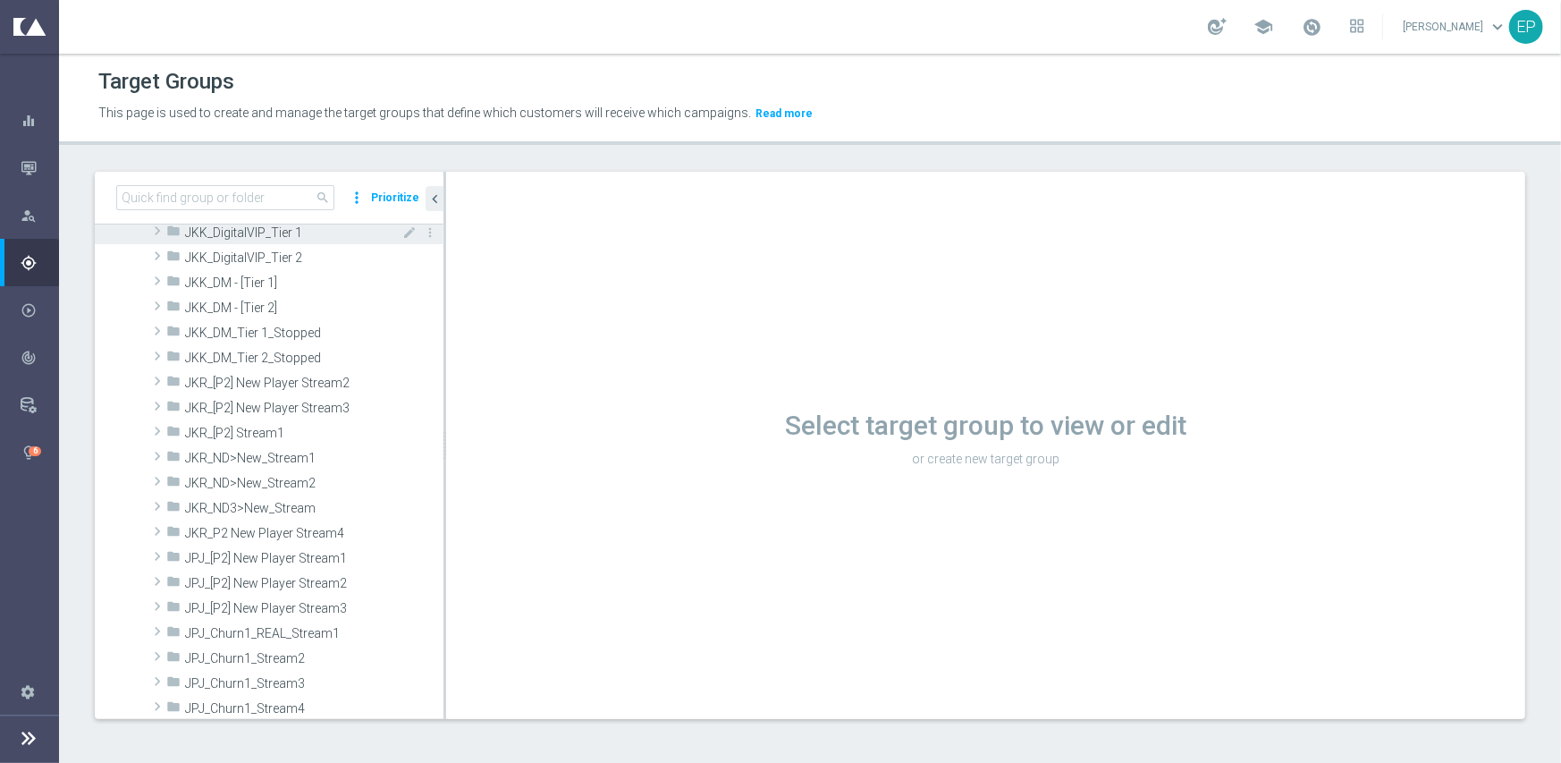
scroll to position [3129, 0]
click at [154, 379] on span at bounding box center [157, 378] width 18 height 21
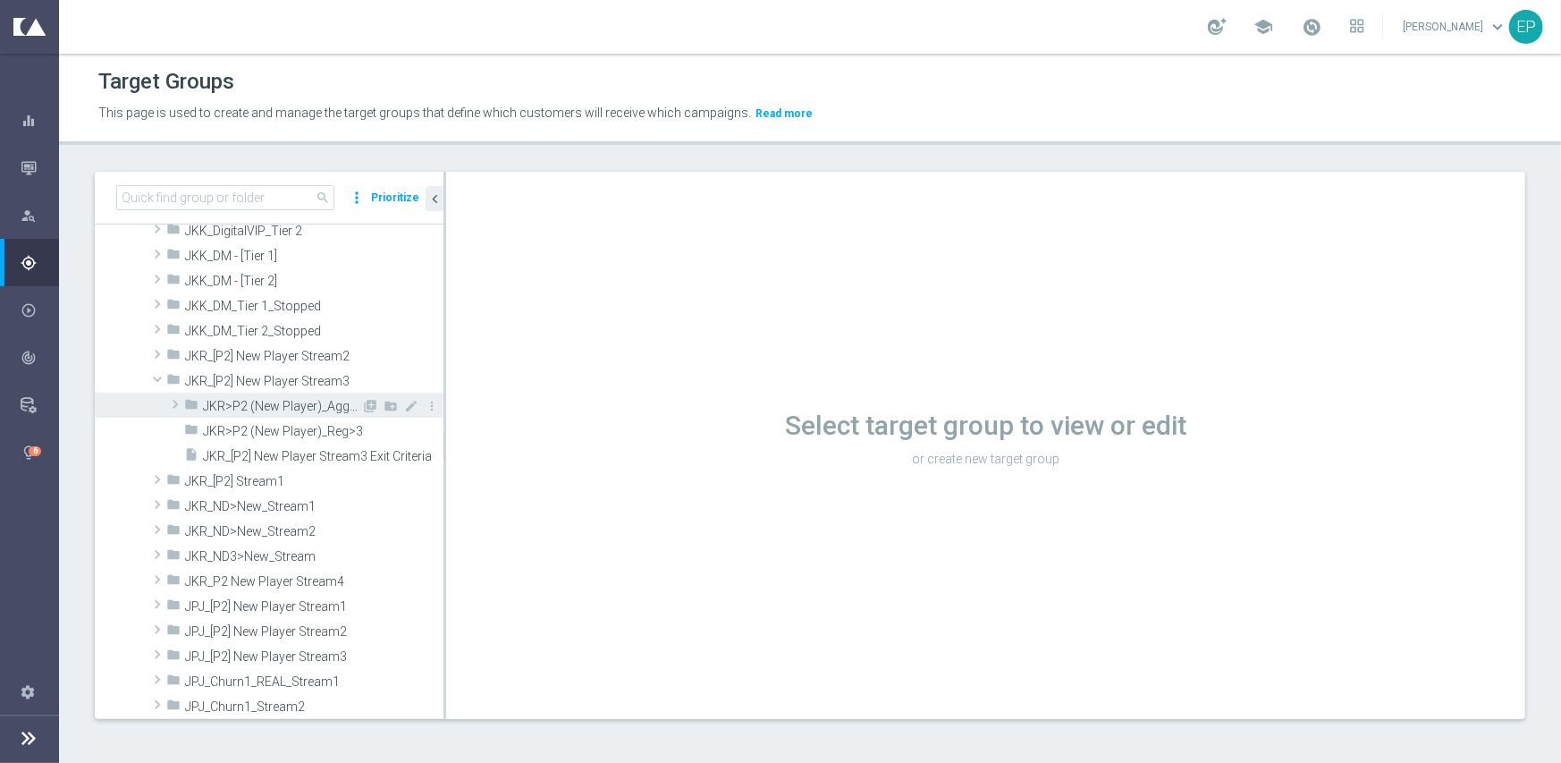
click at [173, 403] on span at bounding box center [175, 403] width 18 height 21
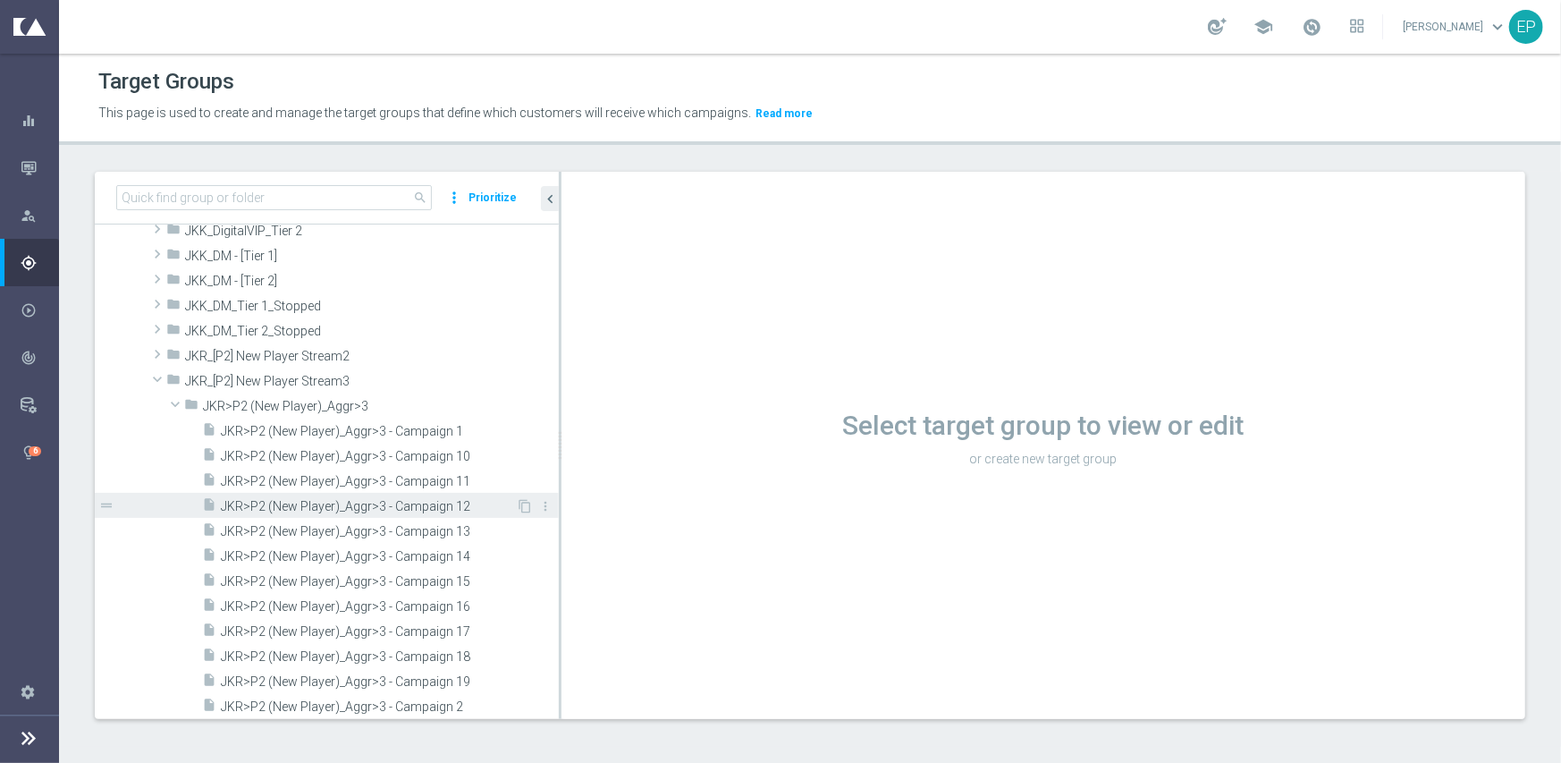
drag, startPoint x: 444, startPoint y: 493, endPoint x: 508, endPoint y: 493, distance: 63.5
click at [559, 492] on div at bounding box center [560, 445] width 3 height 547
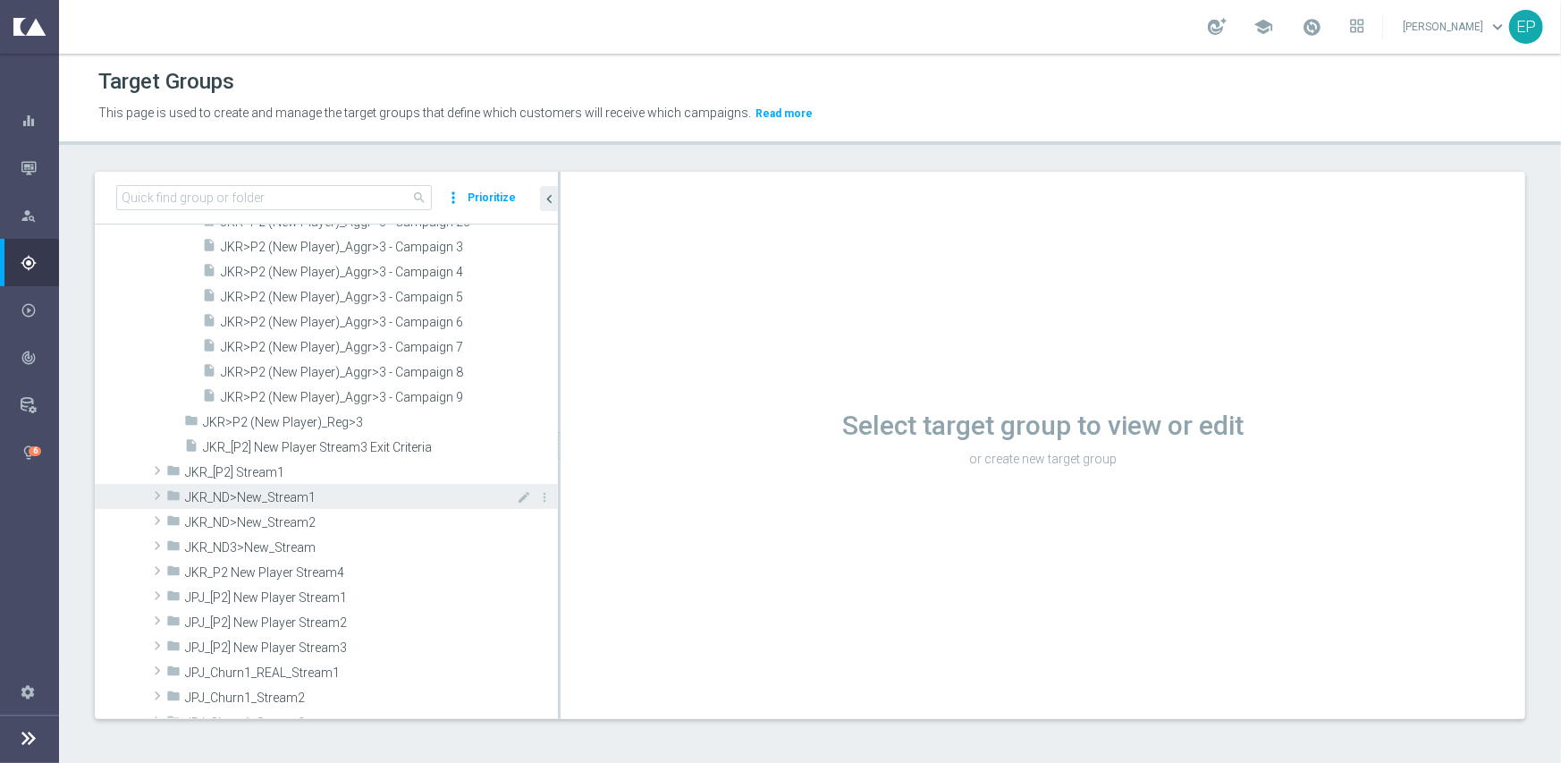
scroll to position [3665, 0]
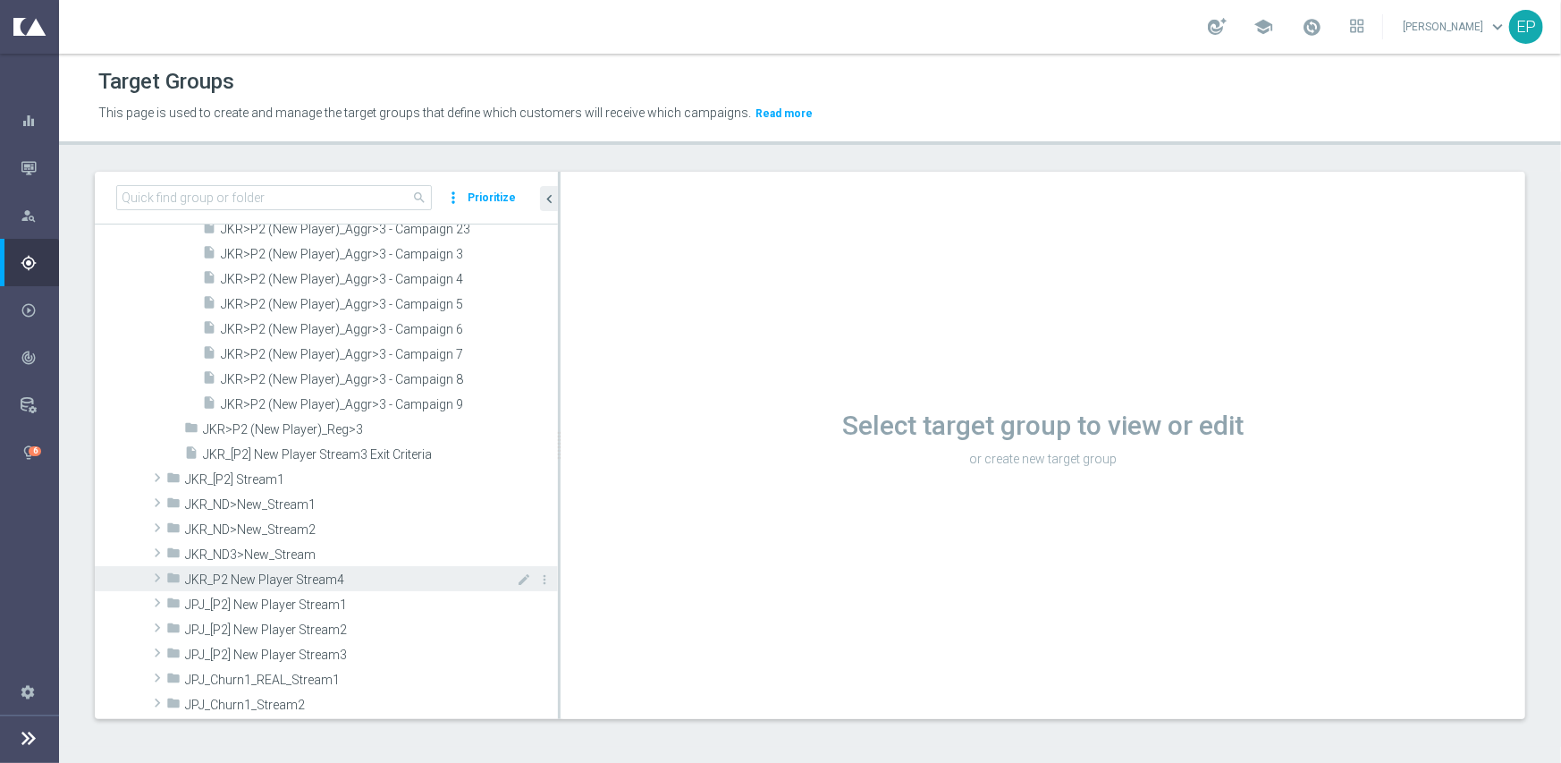
click at [153, 575] on span at bounding box center [157, 577] width 18 height 21
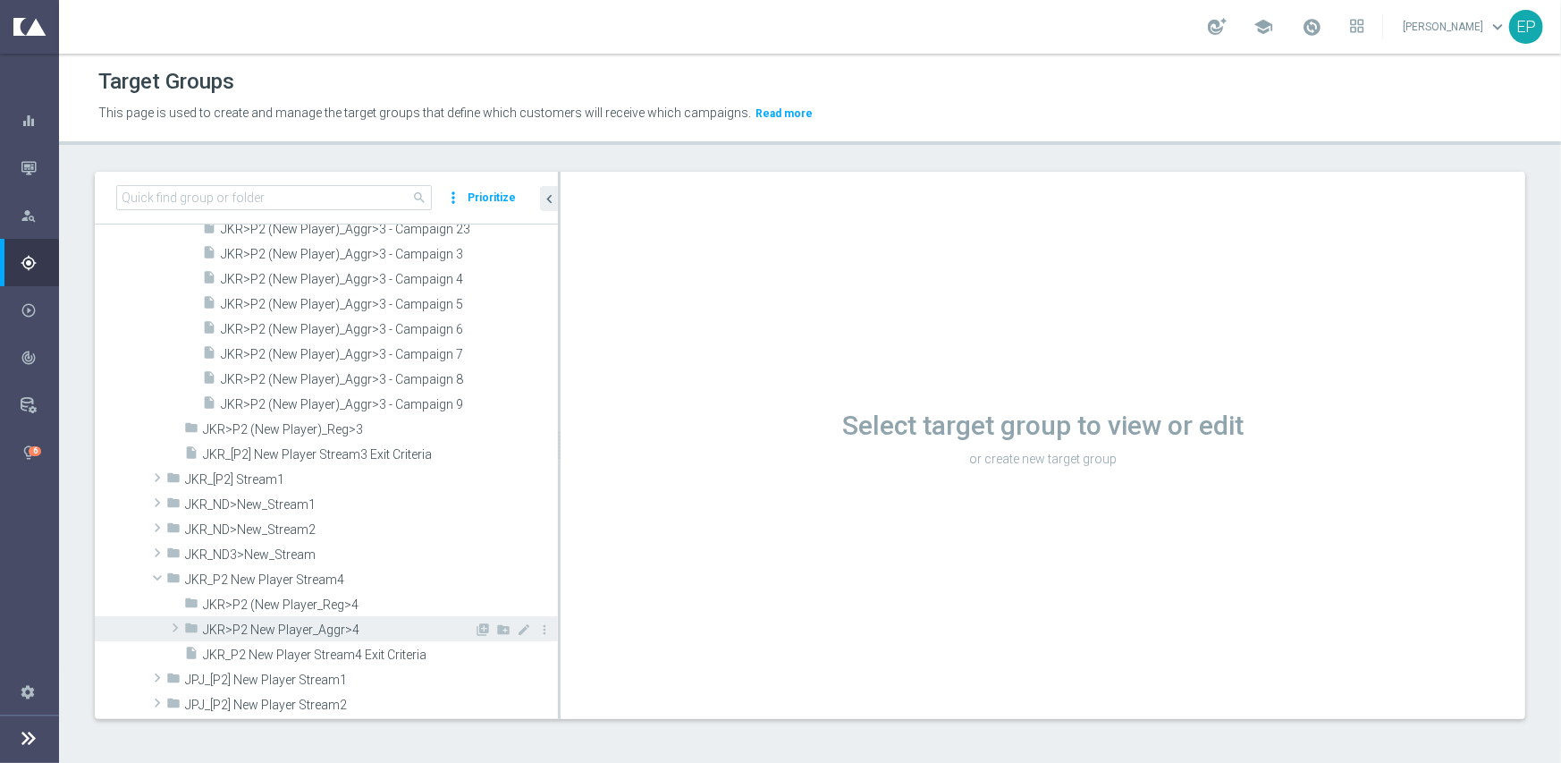
click at [179, 632] on span at bounding box center [175, 627] width 18 height 21
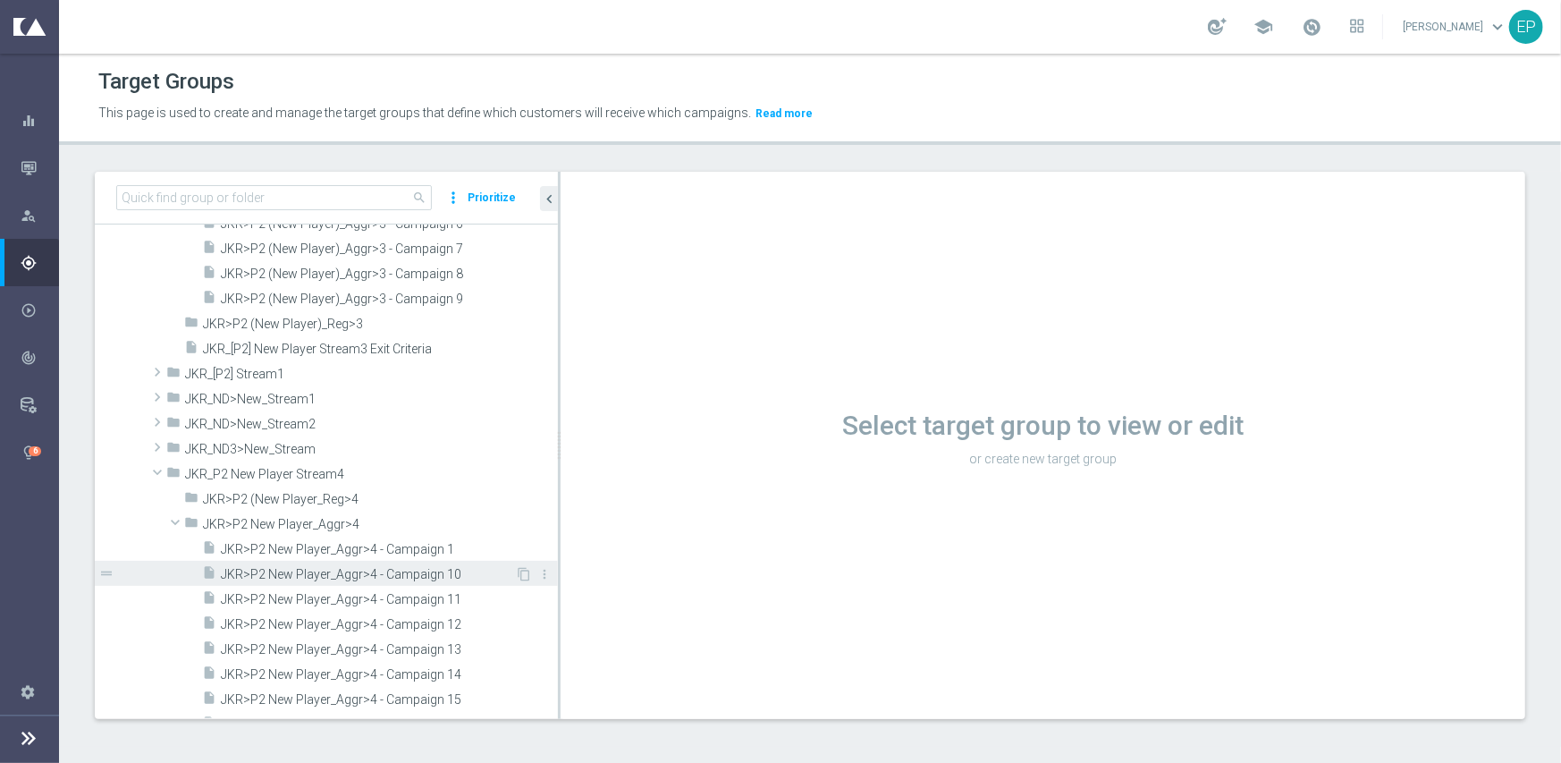
scroll to position [3755, 0]
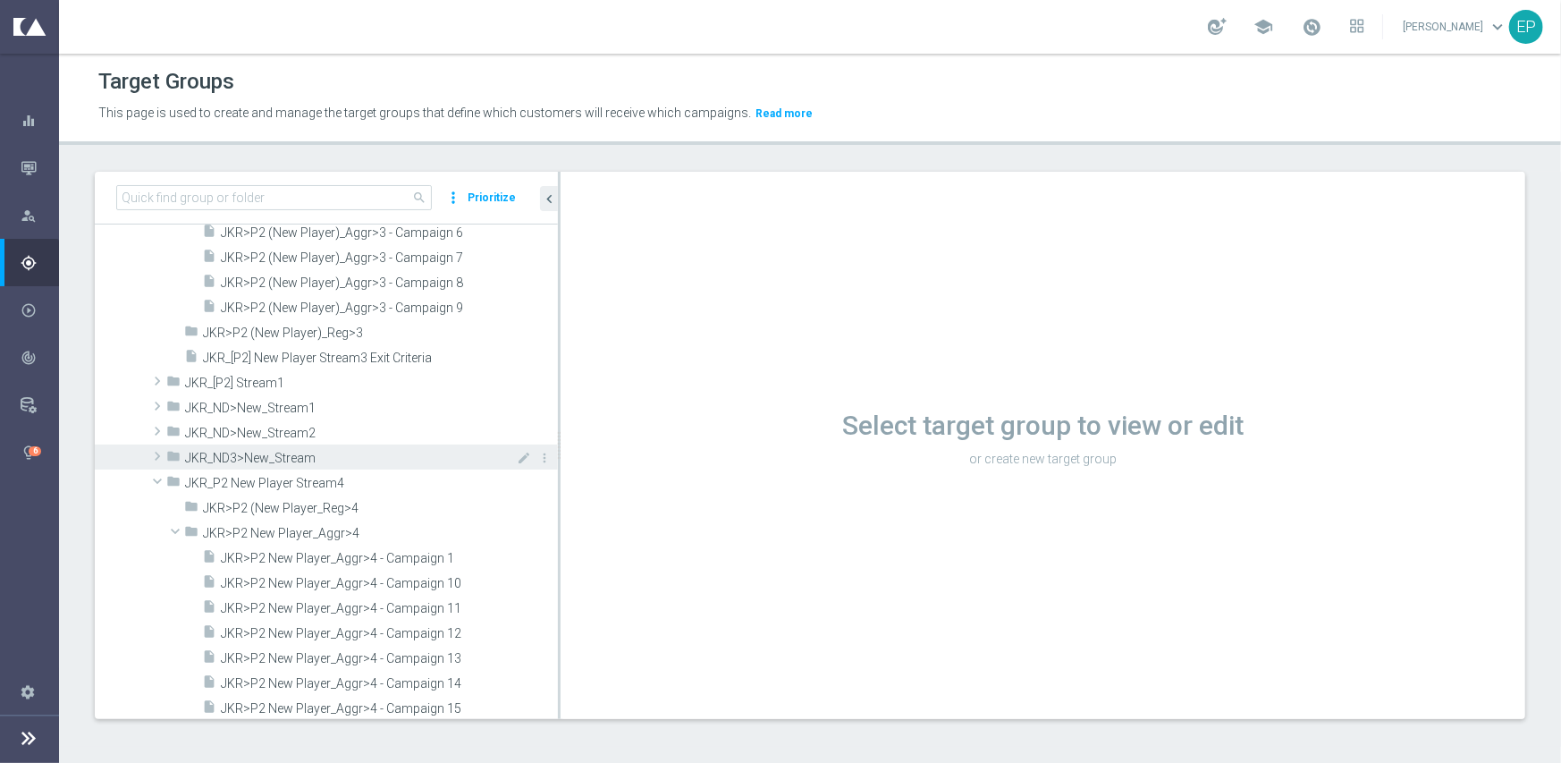
click at [152, 452] on span at bounding box center [157, 455] width 18 height 21
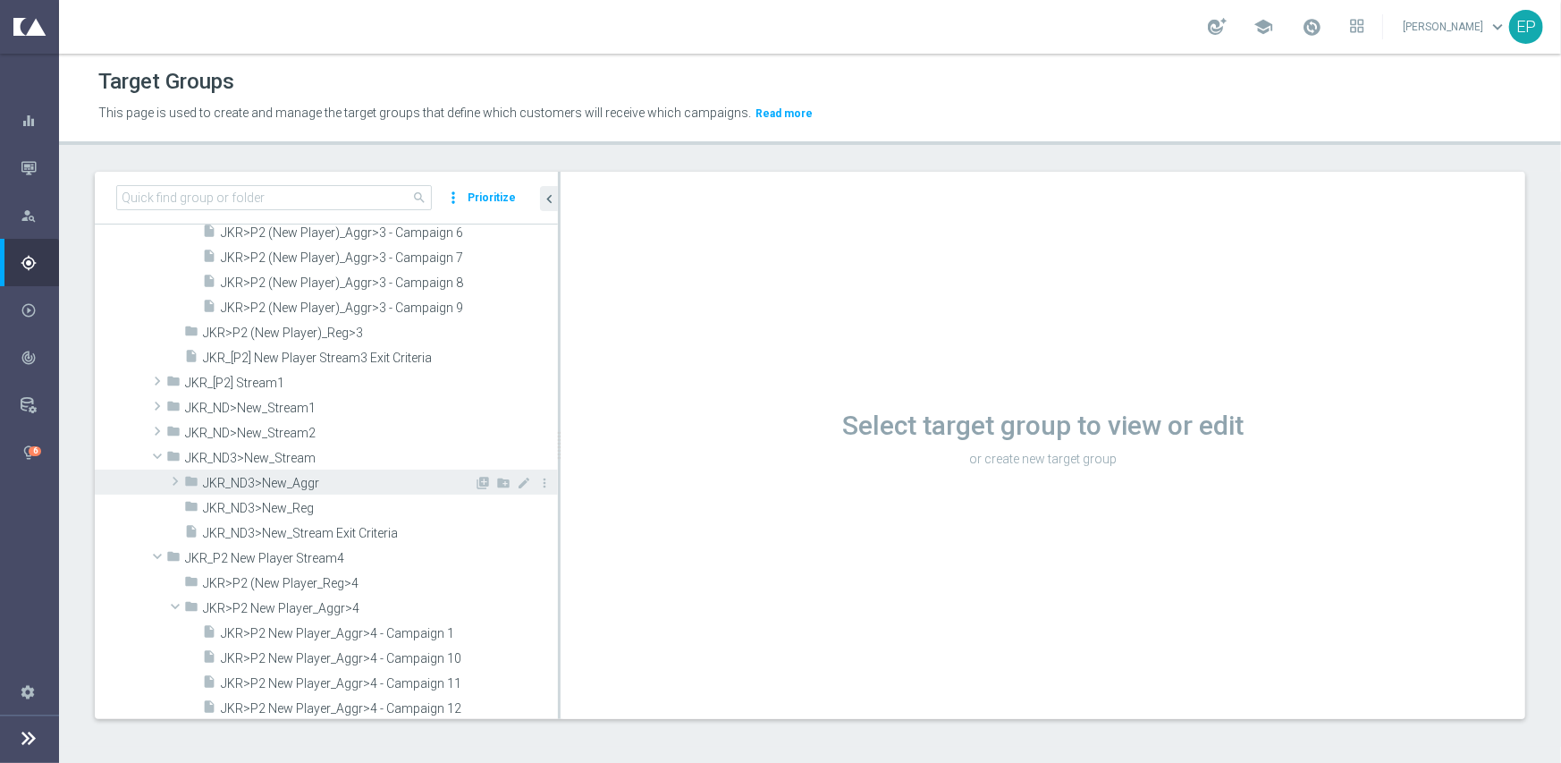
click at [168, 476] on span at bounding box center [175, 480] width 18 height 21
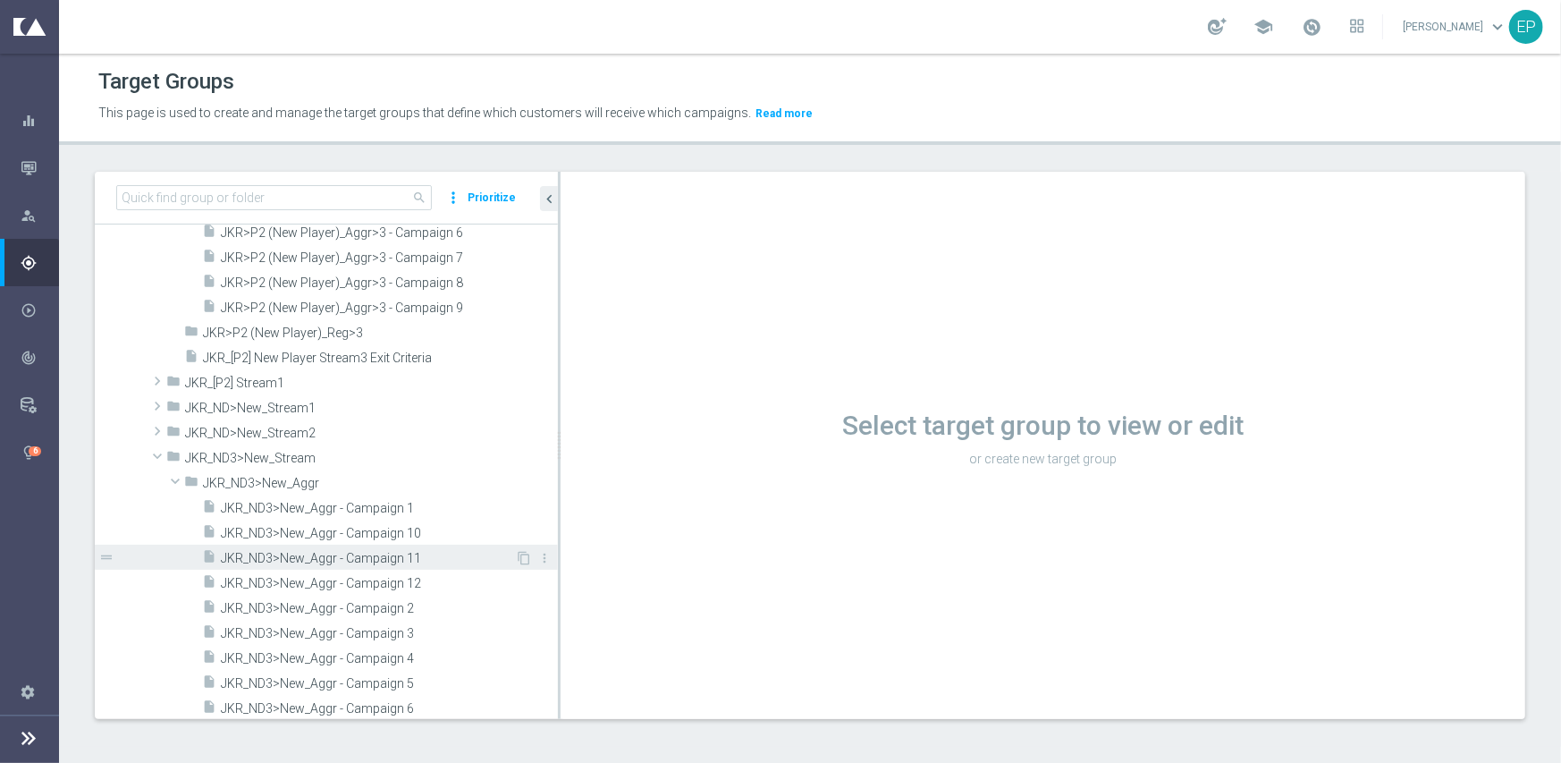
scroll to position [3844, 0]
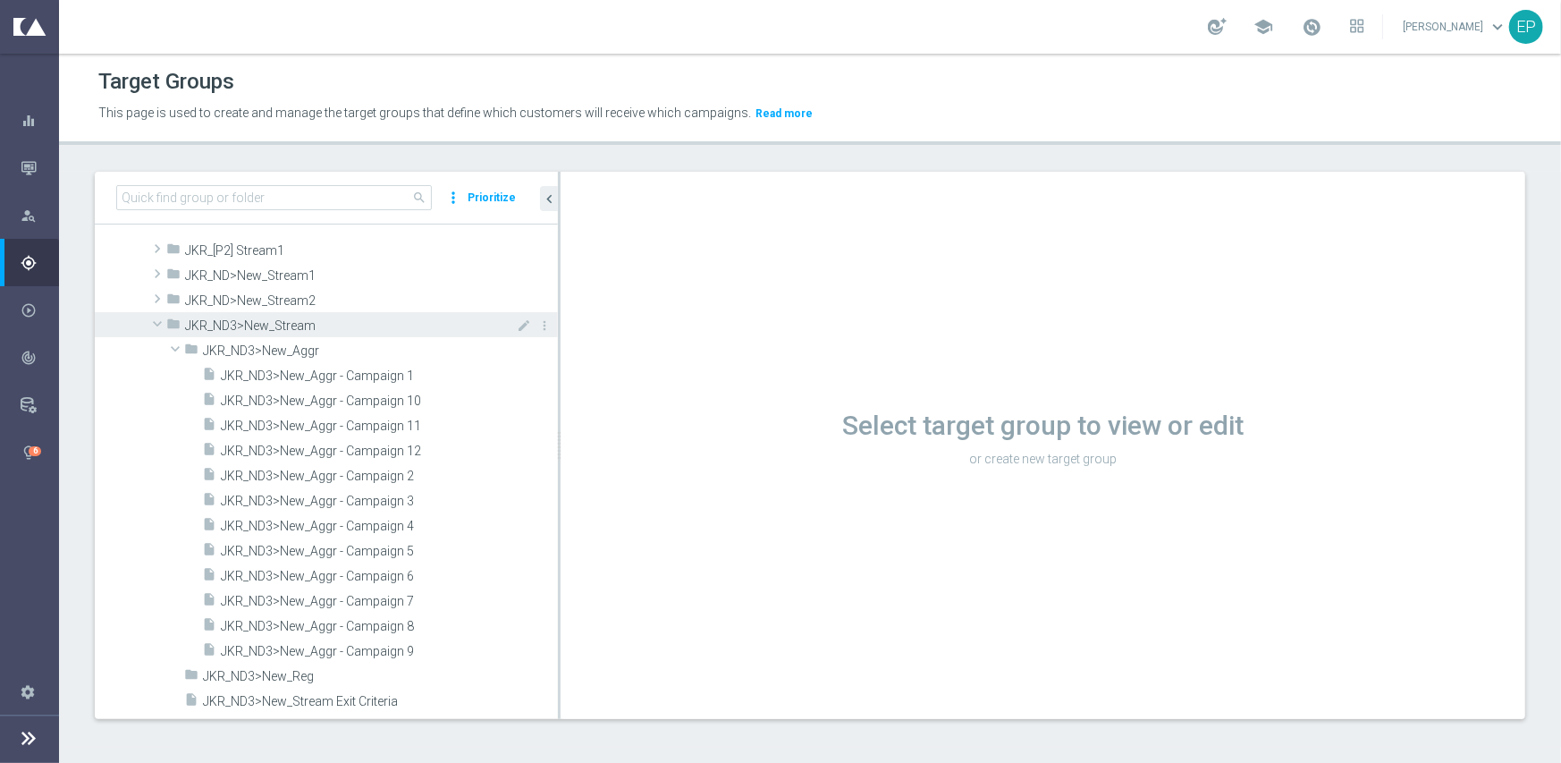
click at [156, 323] on span at bounding box center [157, 324] width 21 height 18
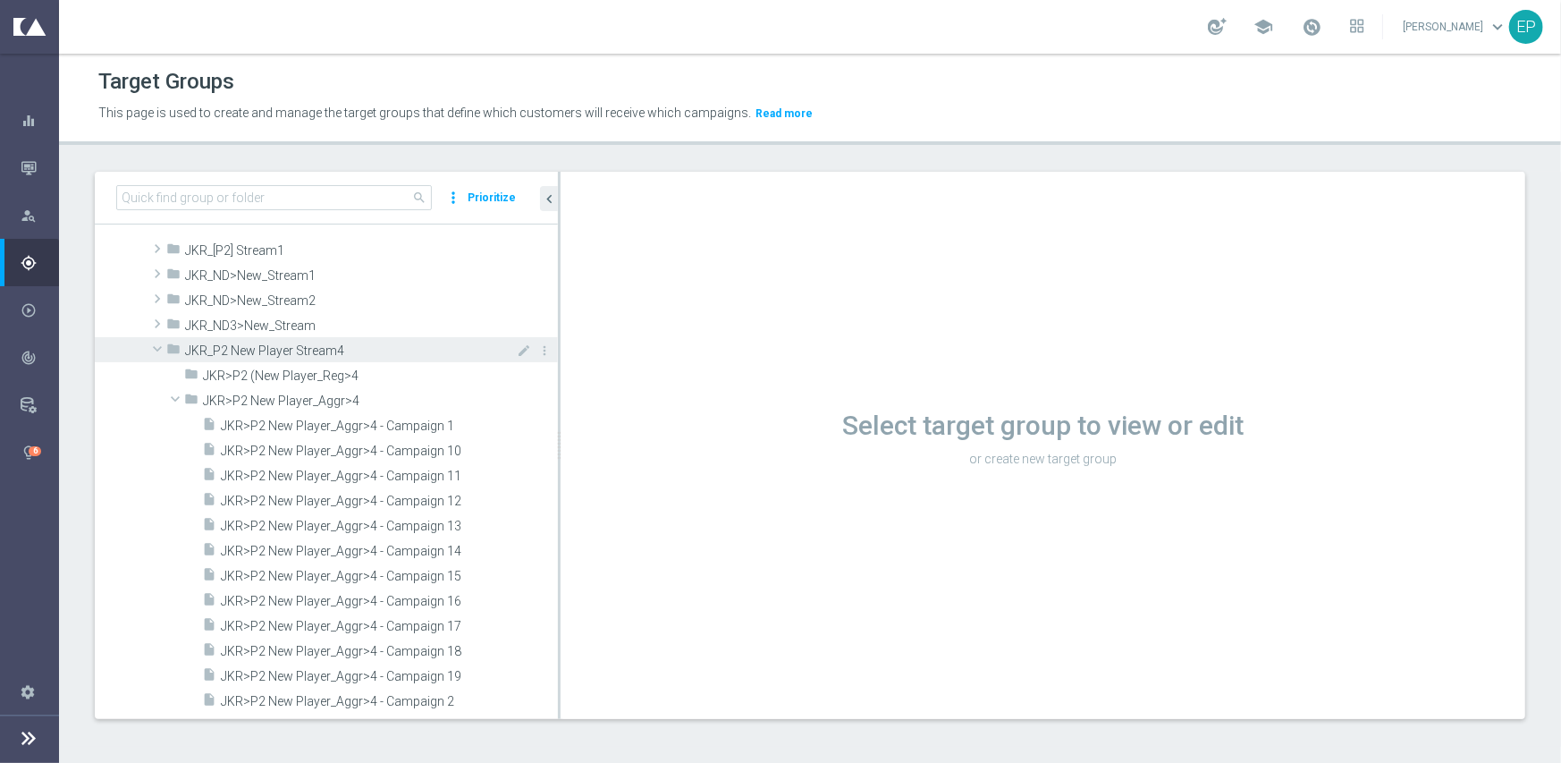
click at [159, 350] on span at bounding box center [157, 349] width 21 height 18
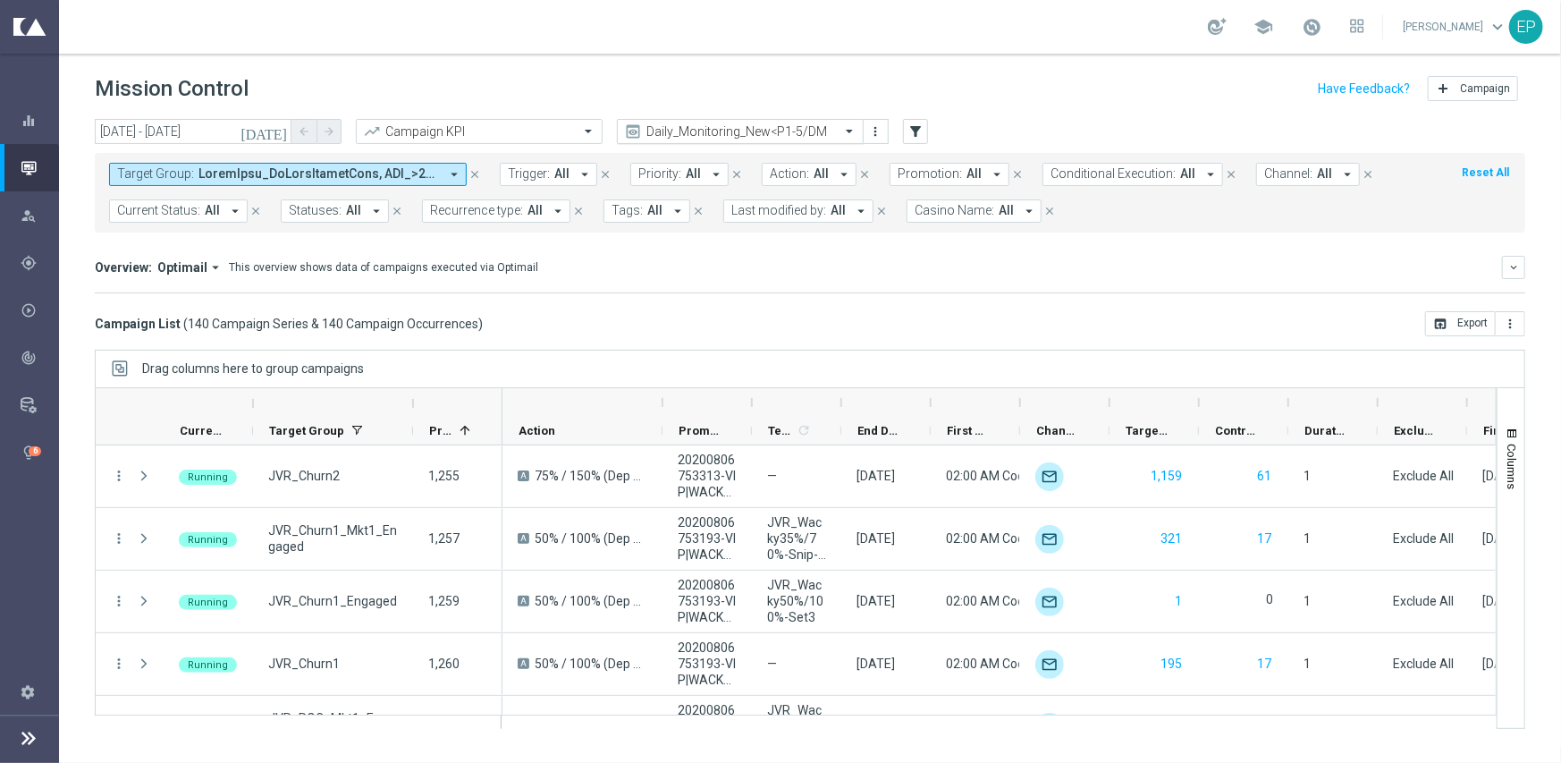
click at [763, 129] on input "text" at bounding box center [722, 131] width 191 height 15
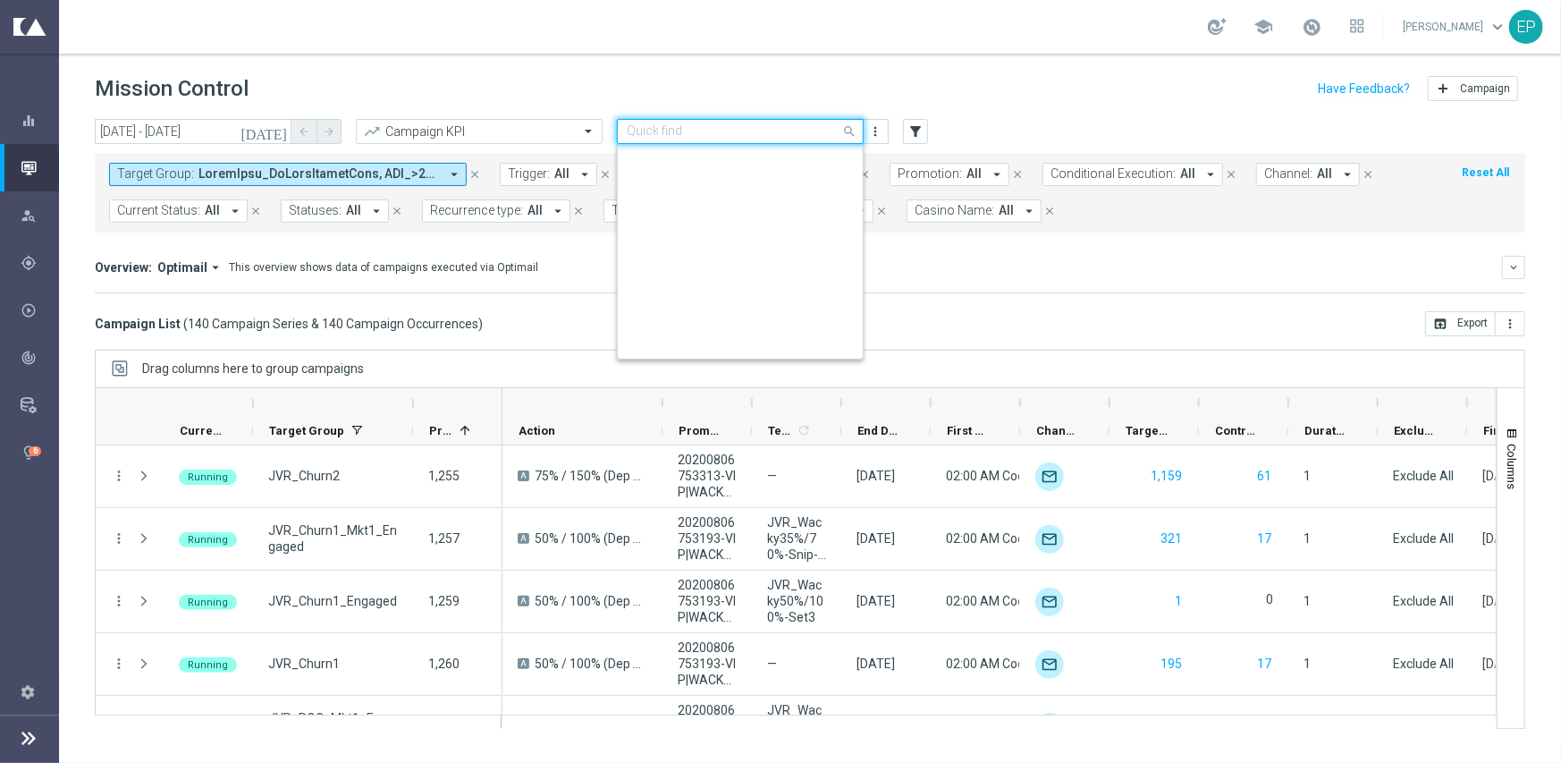
scroll to position [738, 0]
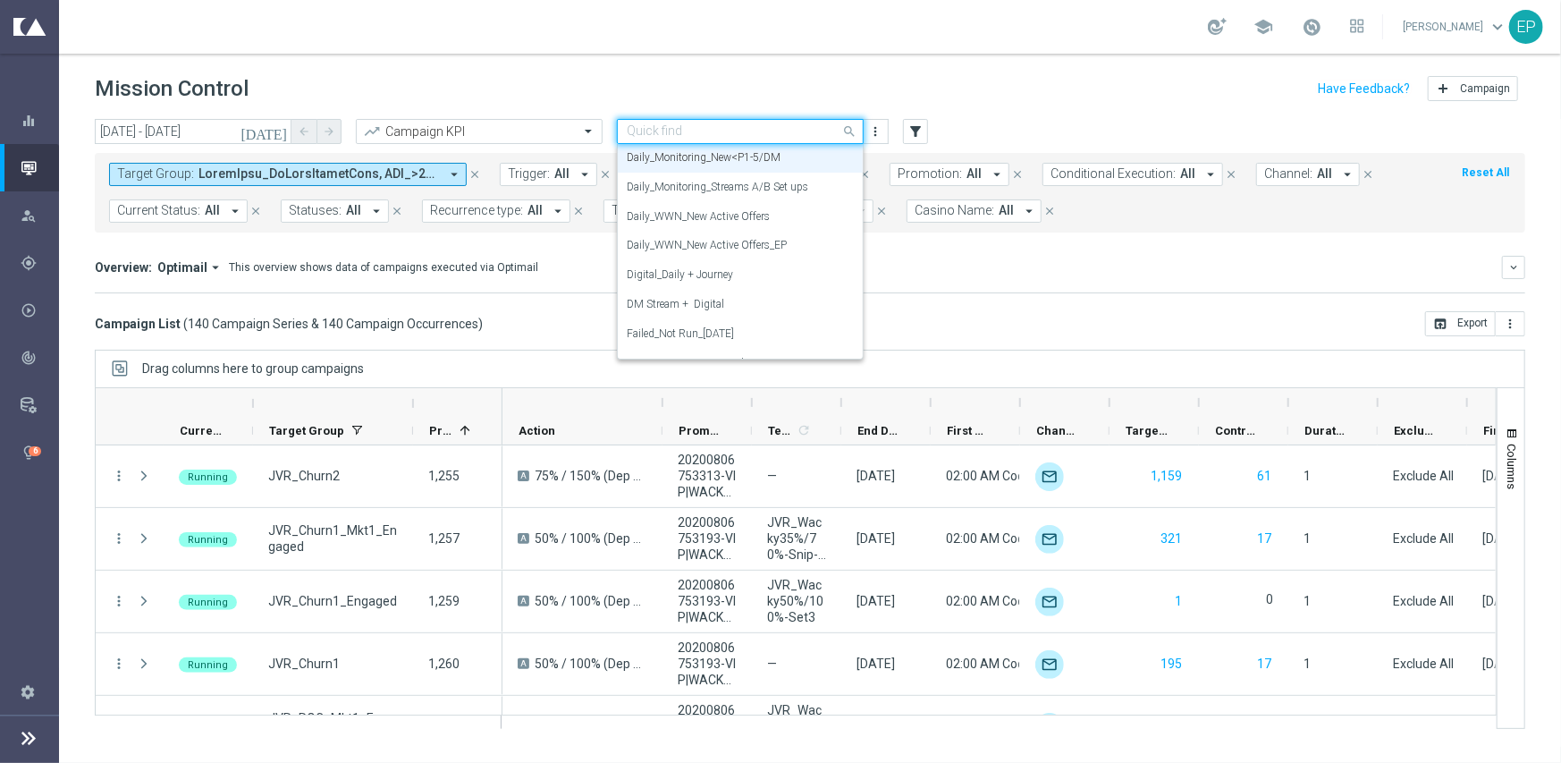
click at [999, 282] on div "Overview: Optimail arrow_drop_down This overview shows data of campaigns execut…" at bounding box center [810, 275] width 1430 height 38
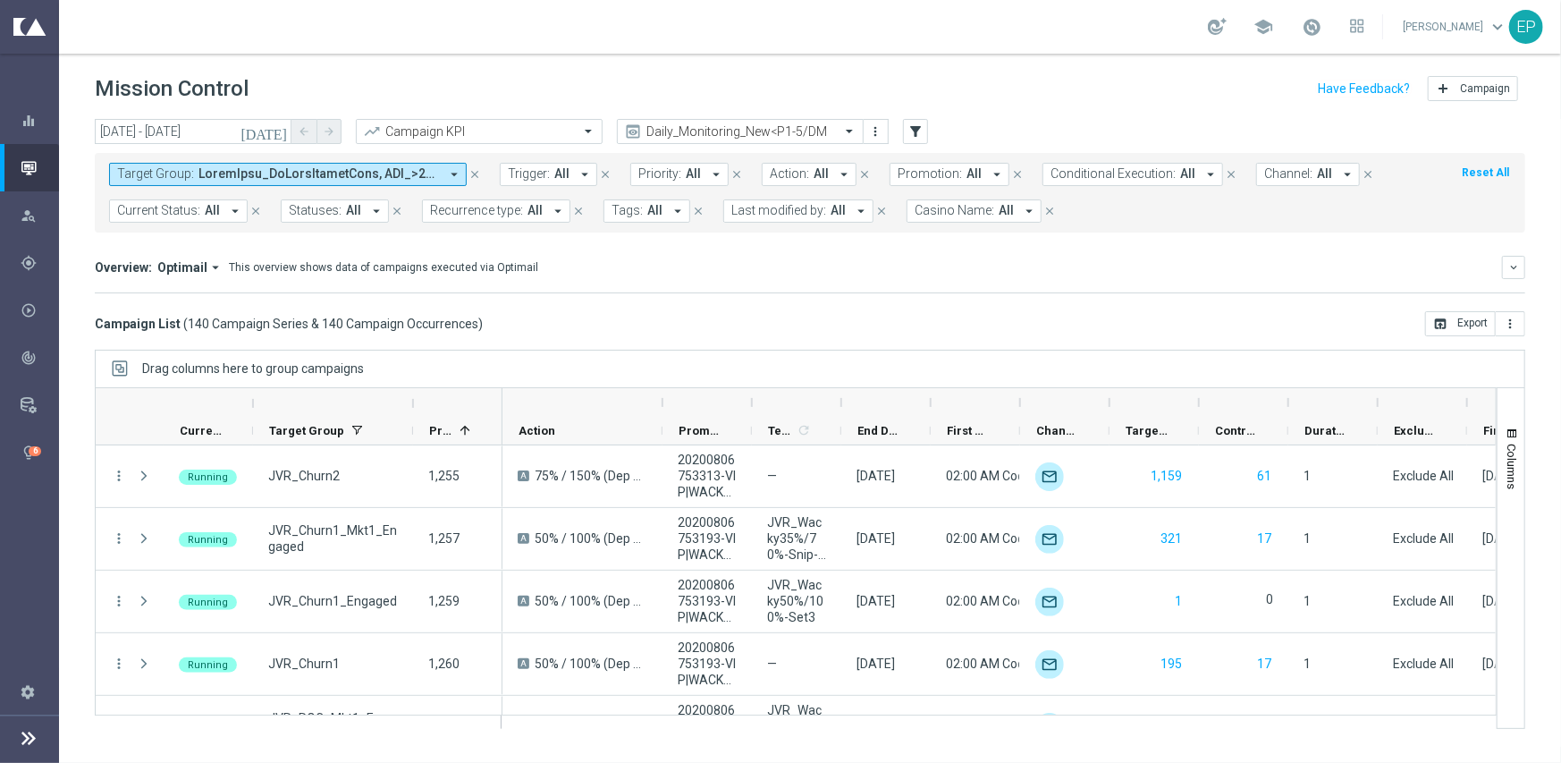
click at [223, 173] on span at bounding box center [318, 173] width 240 height 15
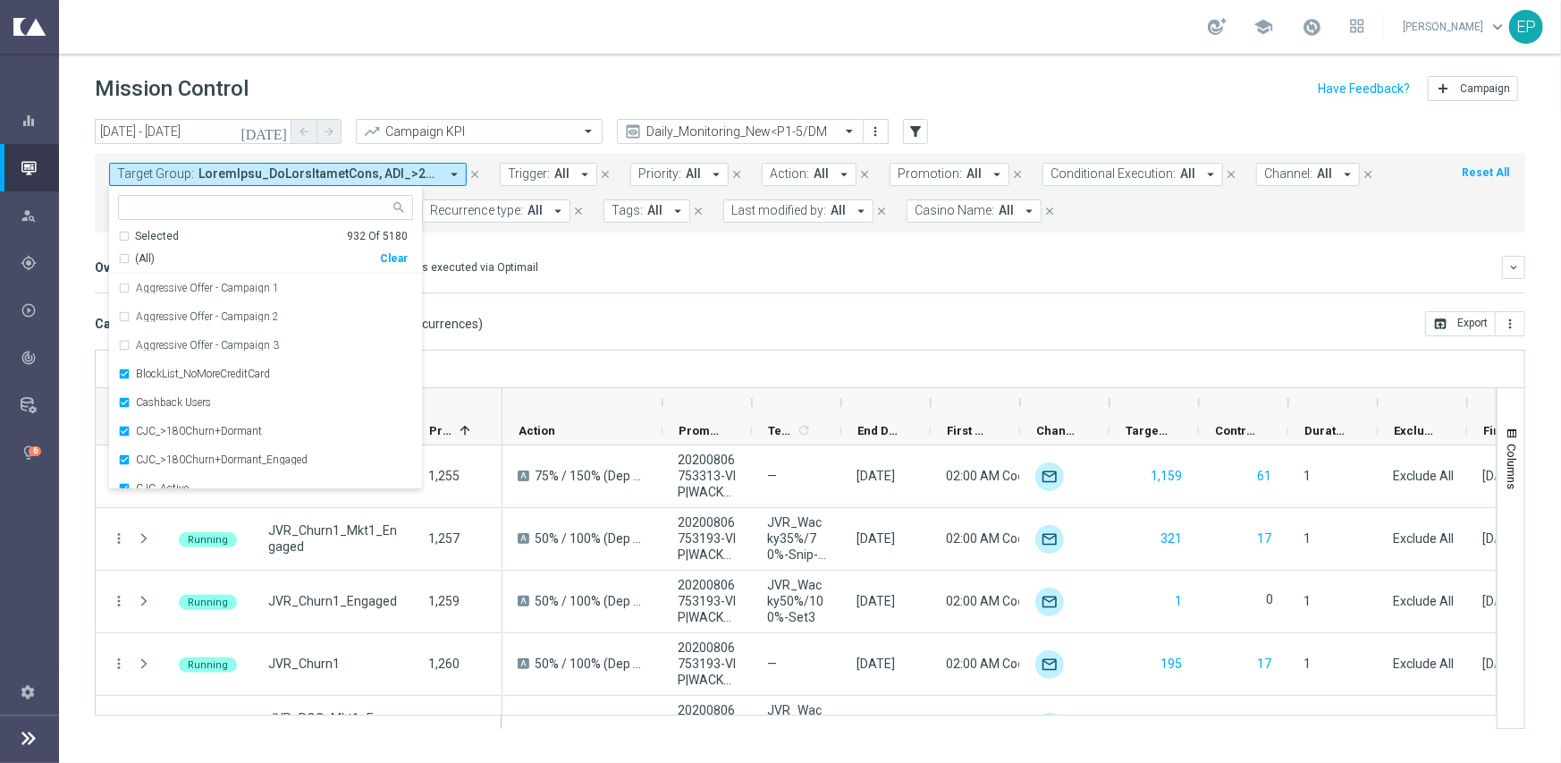
click at [594, 304] on mini-dashboard "Overview: Optimail arrow_drop_down This overview shows data of campaigns execut…" at bounding box center [810, 271] width 1430 height 79
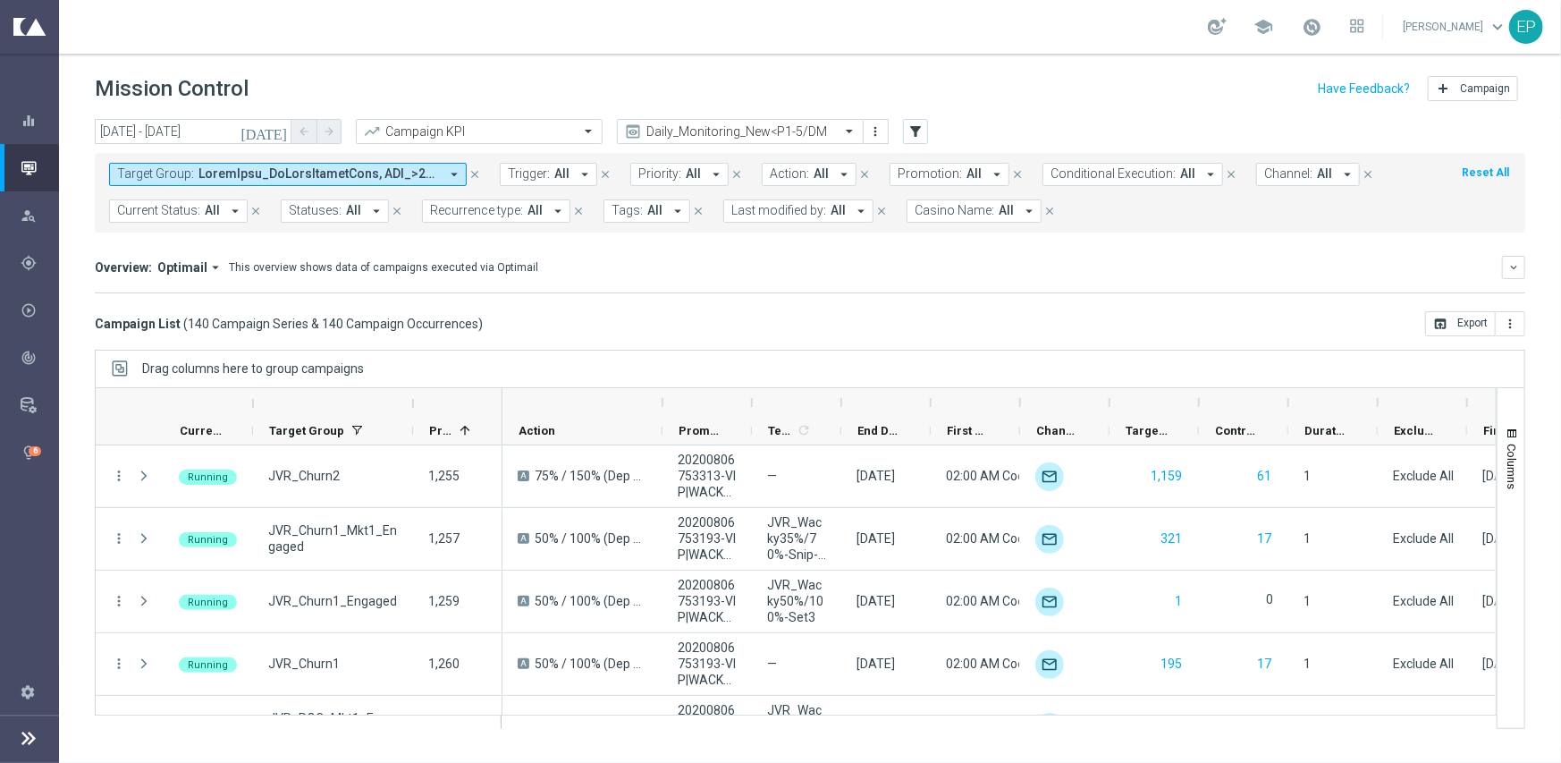
click at [471, 173] on icon "close" at bounding box center [474, 174] width 13 height 13
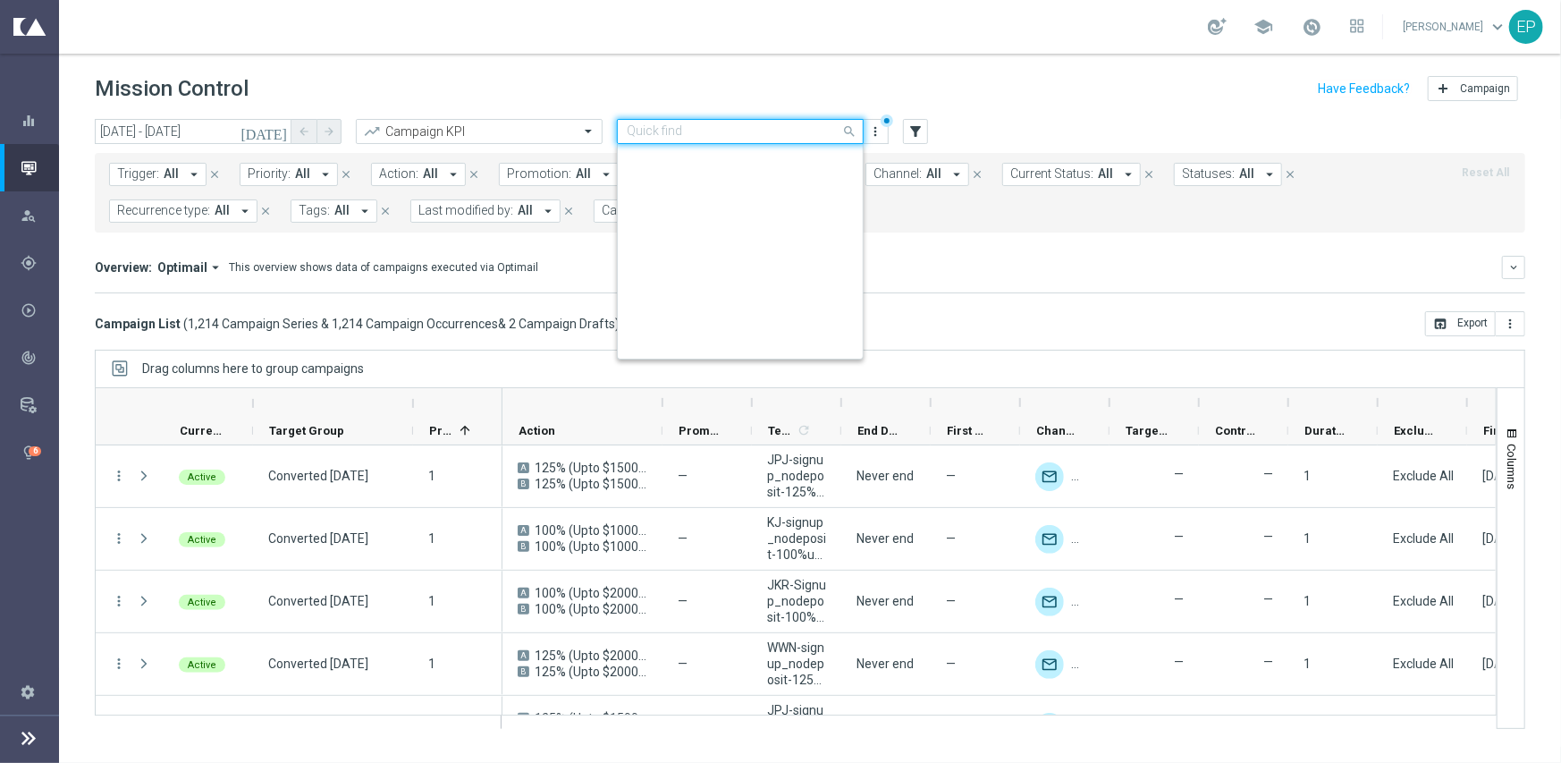
click at [775, 134] on input "text" at bounding box center [722, 131] width 191 height 15
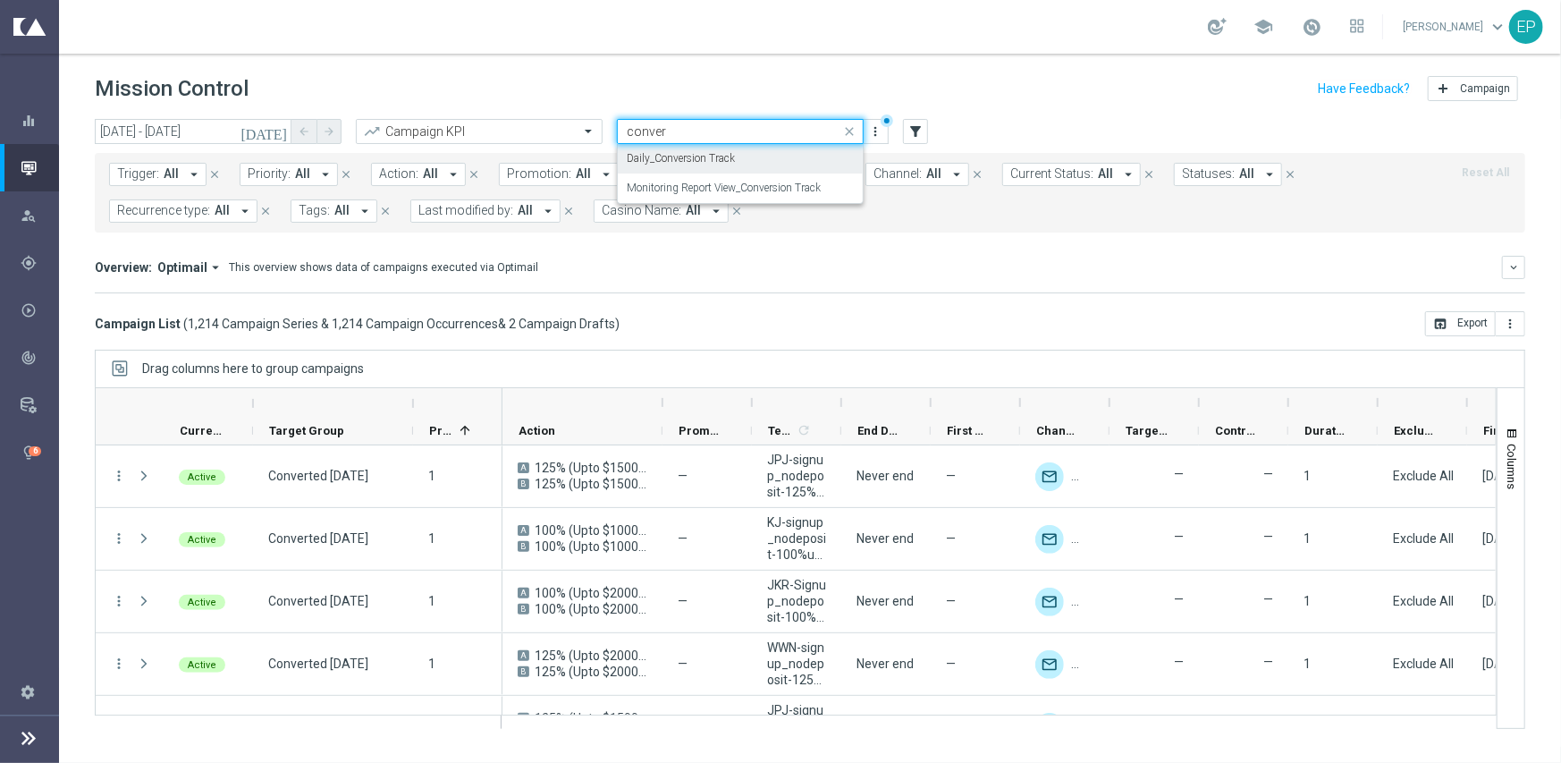
click at [744, 153] on div "Daily_Conversion Track" at bounding box center [740, 159] width 227 height 30
type input "conver"
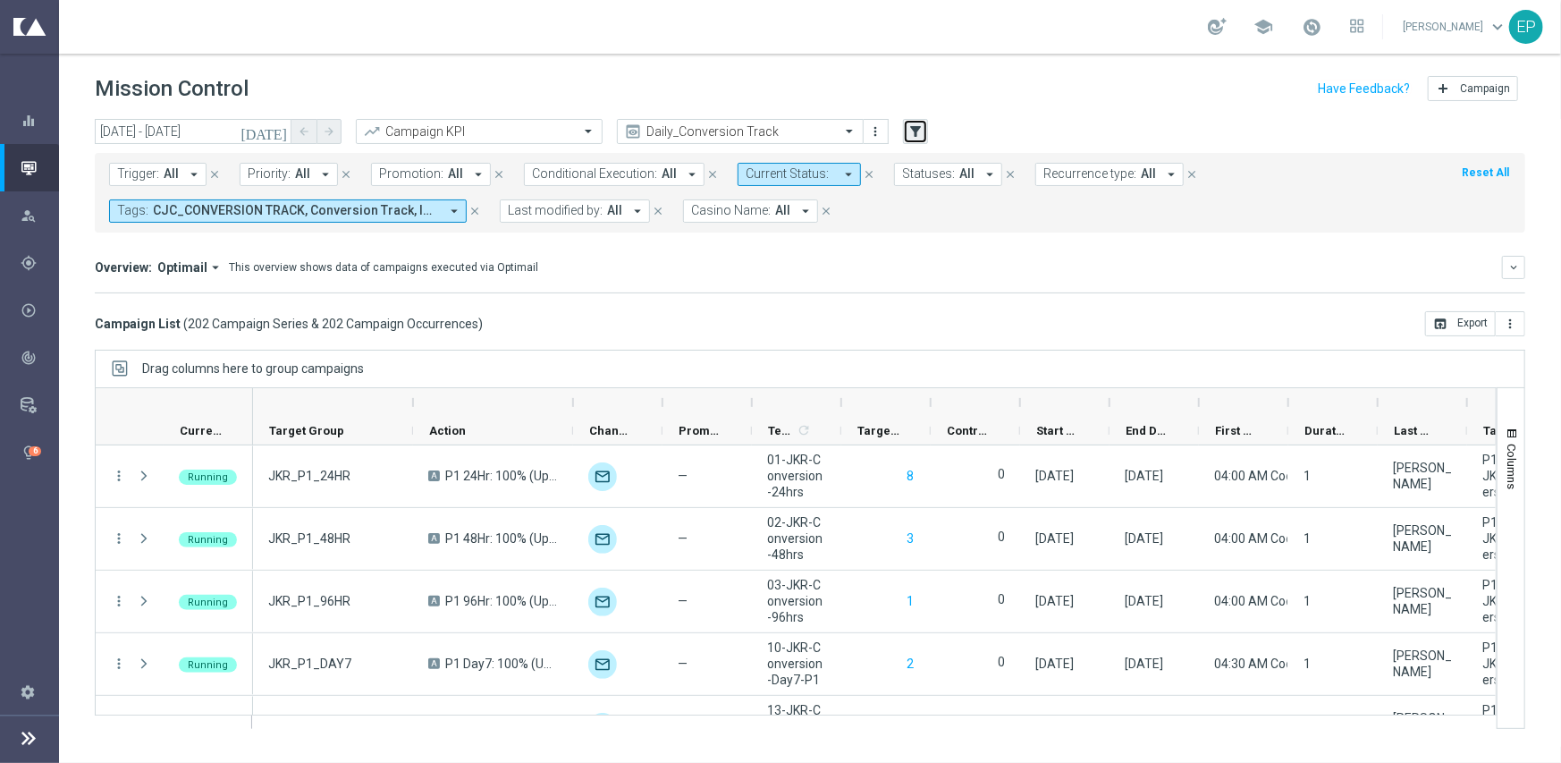
click at [904, 127] on button "filter_alt" at bounding box center [915, 131] width 25 height 25
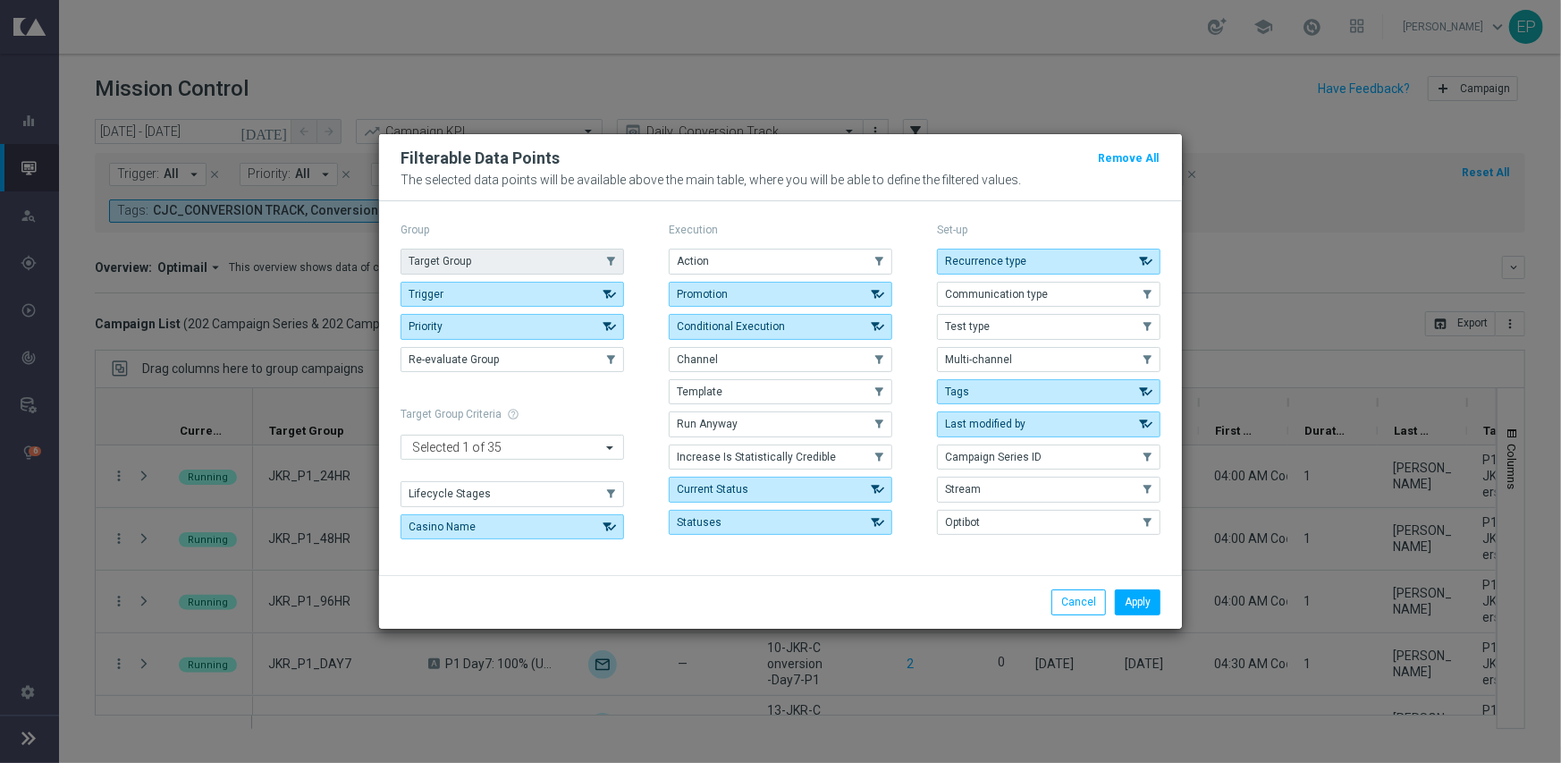
click at [480, 257] on button "Target Group" at bounding box center [511, 261] width 223 height 25
click at [1153, 603] on button "Apply" at bounding box center [1138, 601] width 46 height 25
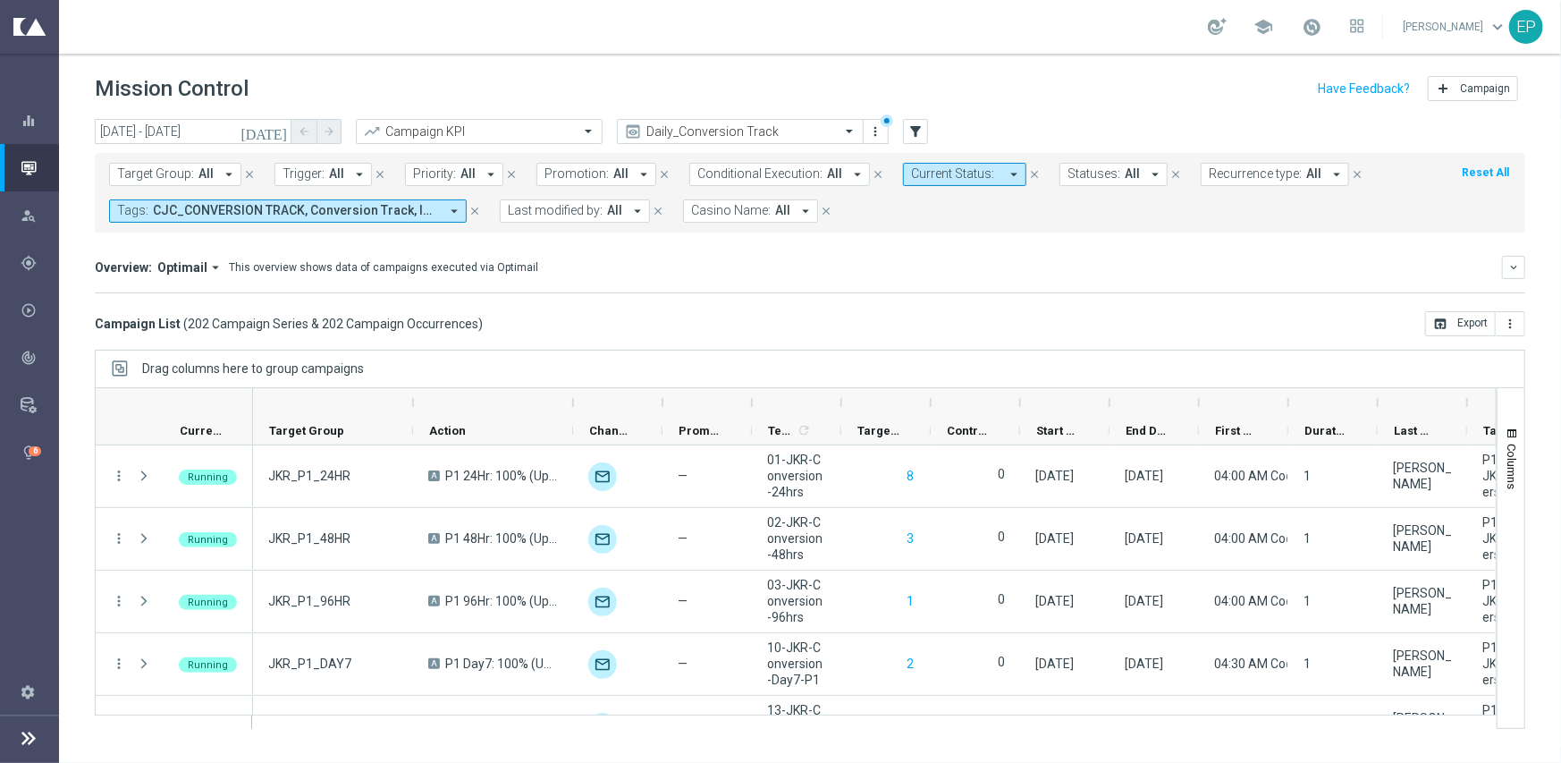
click at [137, 173] on span "Target Group:" at bounding box center [155, 173] width 77 height 15
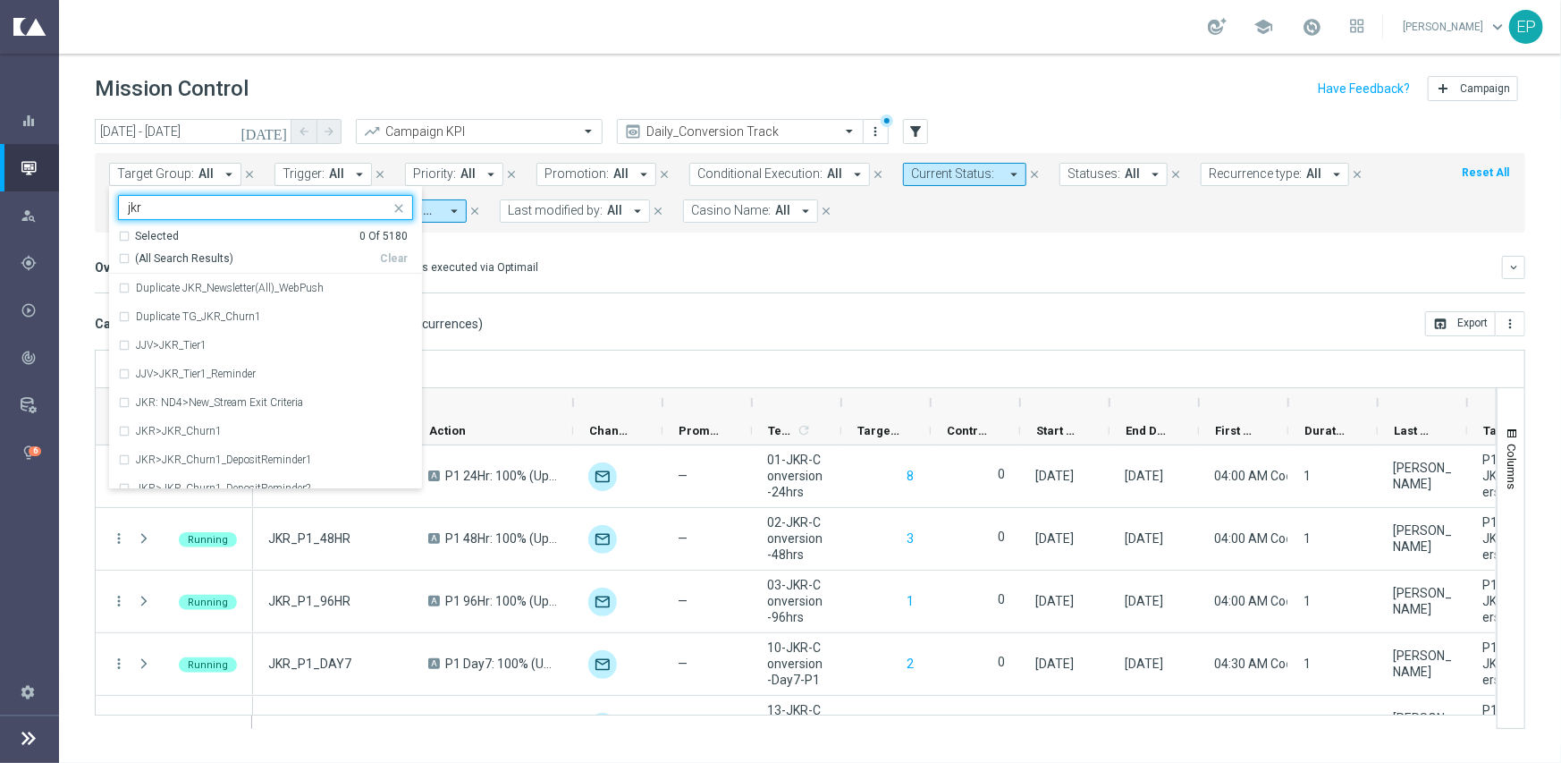
click at [207, 258] on span "(All Search Results)" at bounding box center [184, 258] width 98 height 15
type input "jkr"
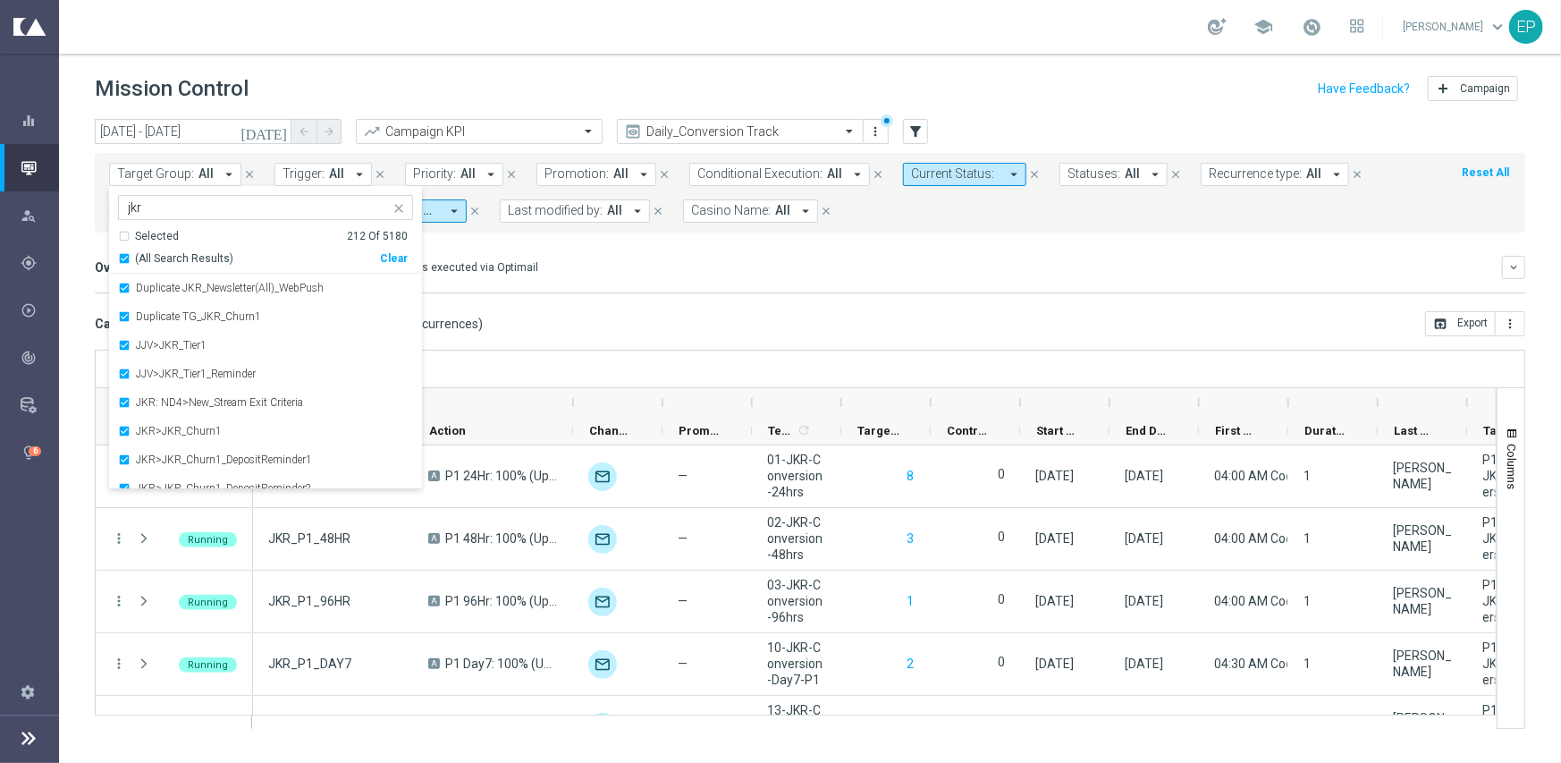
click at [707, 315] on div "Campaign List ( 202 Campaign Series & 202 Campaign Occurrences ) open_in_browse…" at bounding box center [810, 323] width 1430 height 25
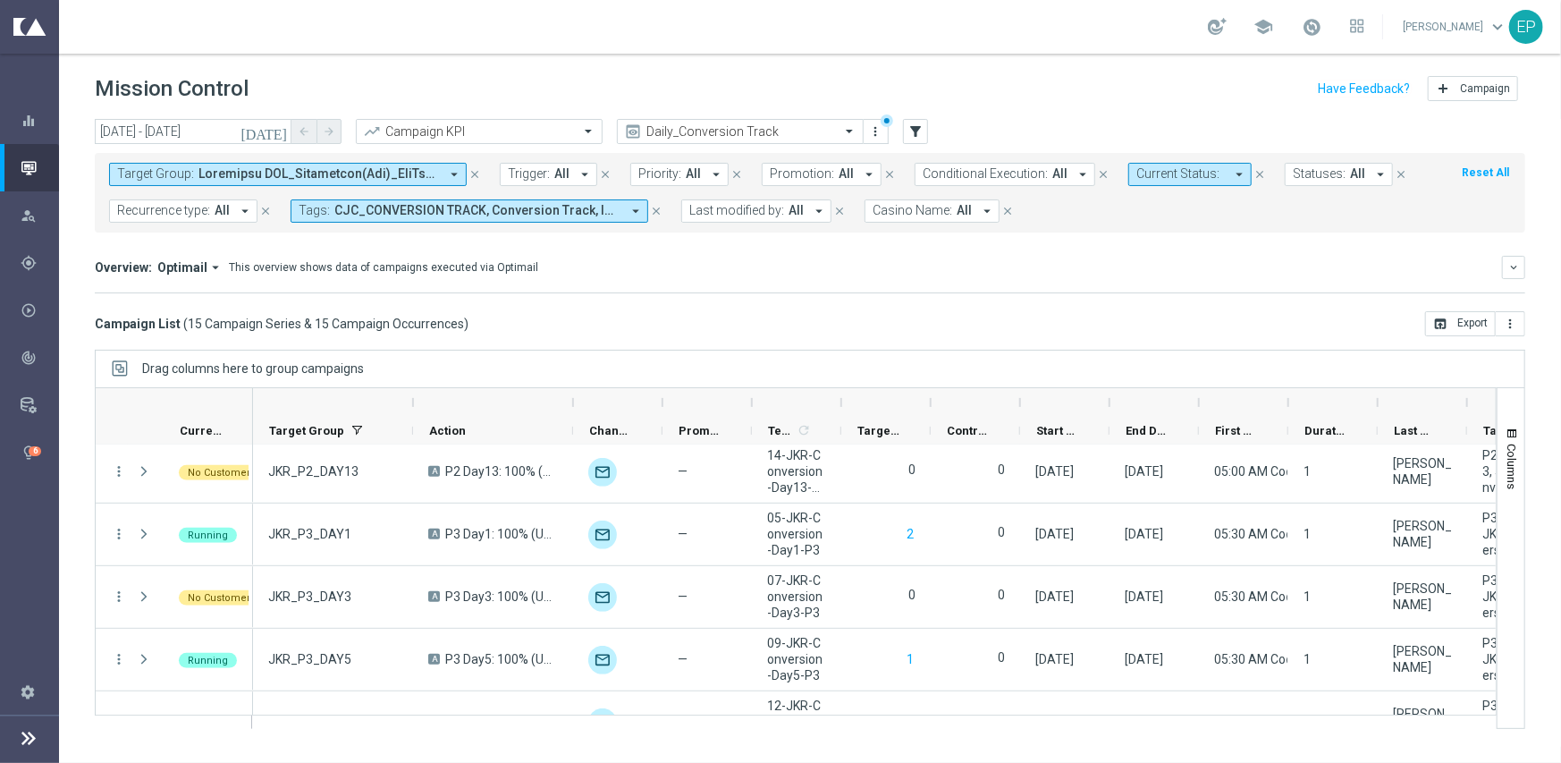
scroll to position [669, 0]
